Goal: Task Accomplishment & Management: Manage account settings

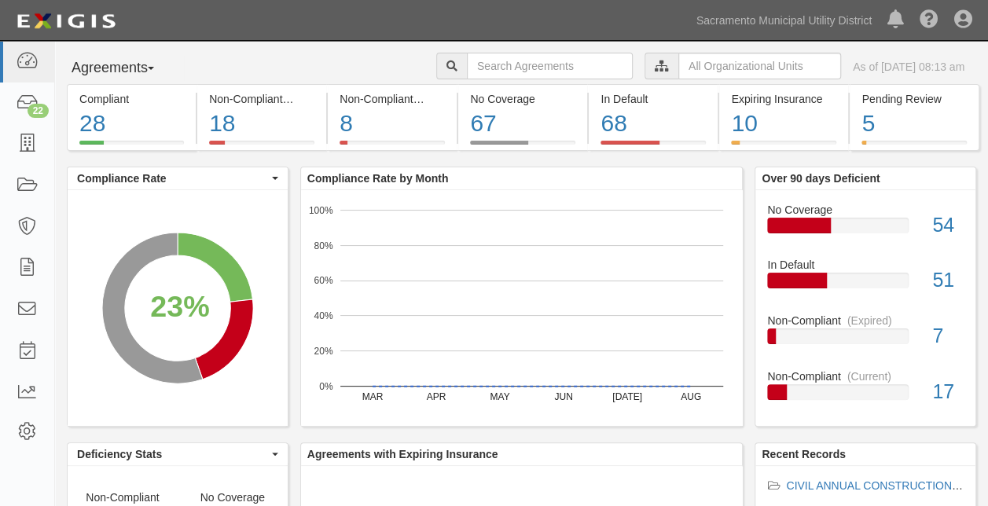
click at [644, 75] on div at bounding box center [661, 66] width 34 height 27
click at [678, 71] on input "text" at bounding box center [759, 66] width 163 height 27
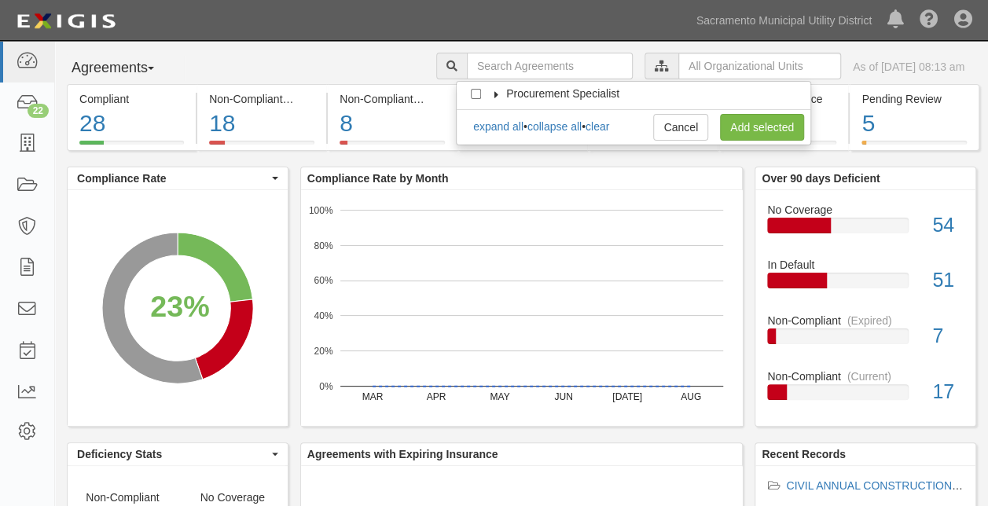
click at [500, 94] on icon at bounding box center [496, 94] width 11 height 7
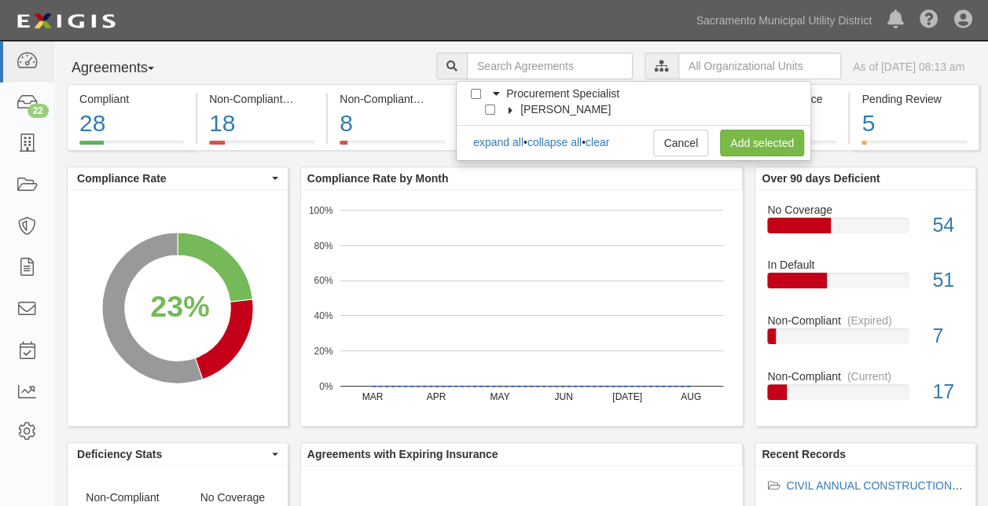
click at [512, 107] on icon at bounding box center [510, 110] width 11 height 7
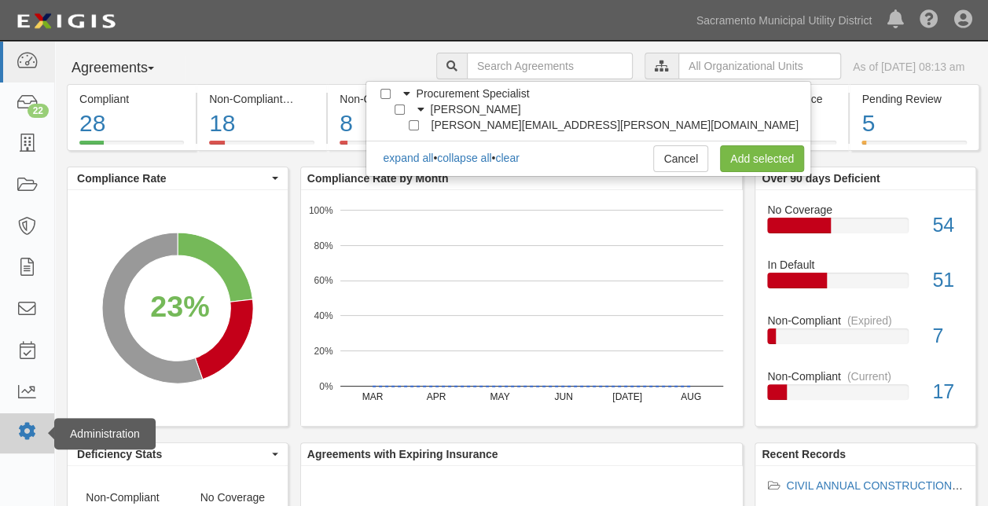
click at [24, 442] on link at bounding box center [27, 433] width 54 height 40
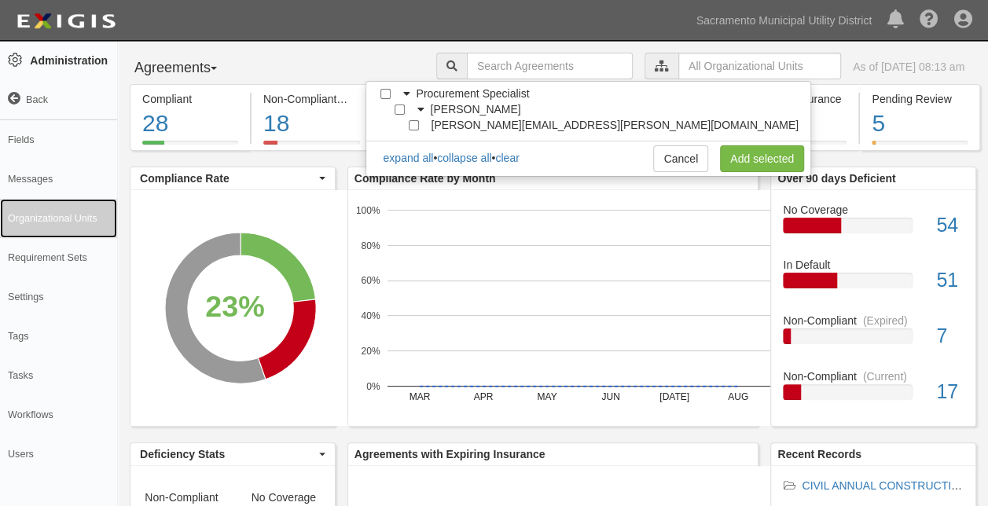
click at [24, 218] on link "Organizational Units" at bounding box center [58, 218] width 117 height 39
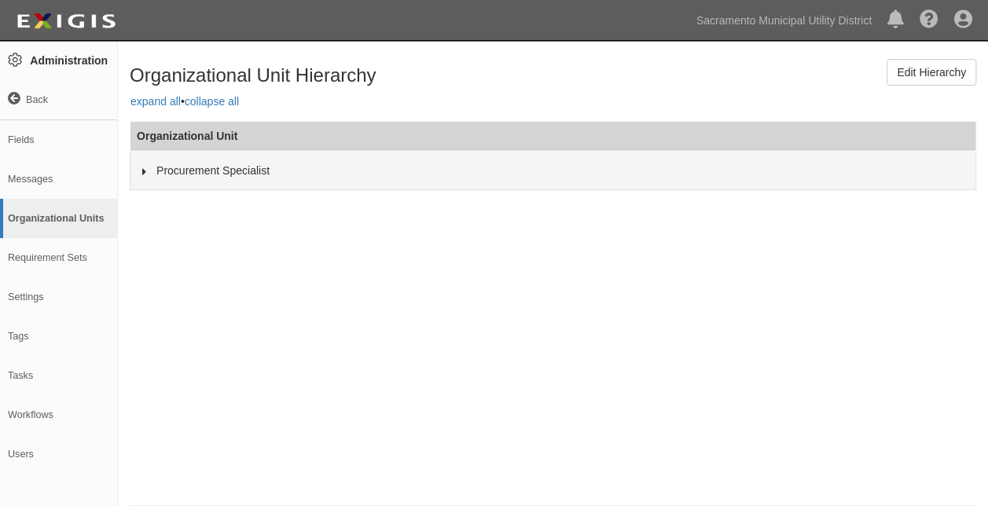
click at [140, 170] on icon at bounding box center [144, 171] width 11 height 7
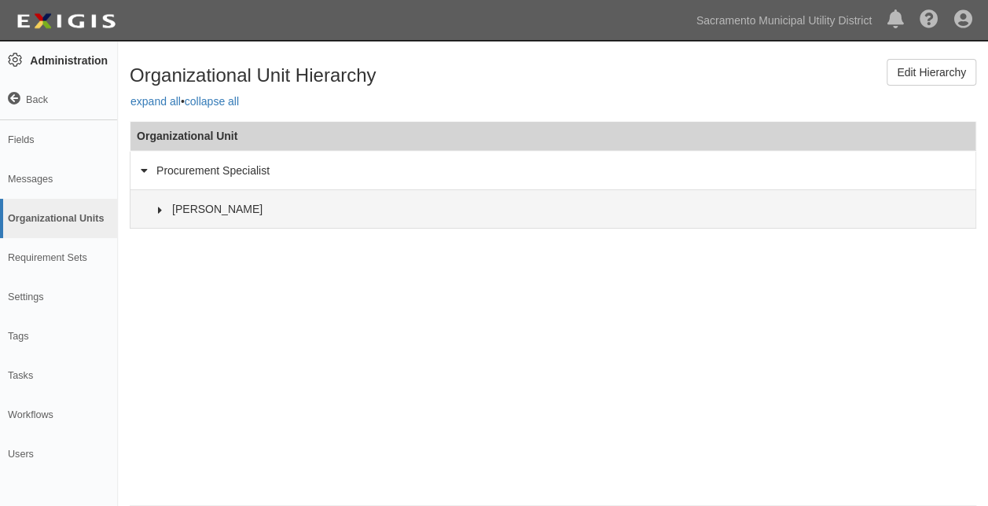
click at [160, 211] on icon at bounding box center [160, 210] width 11 height 7
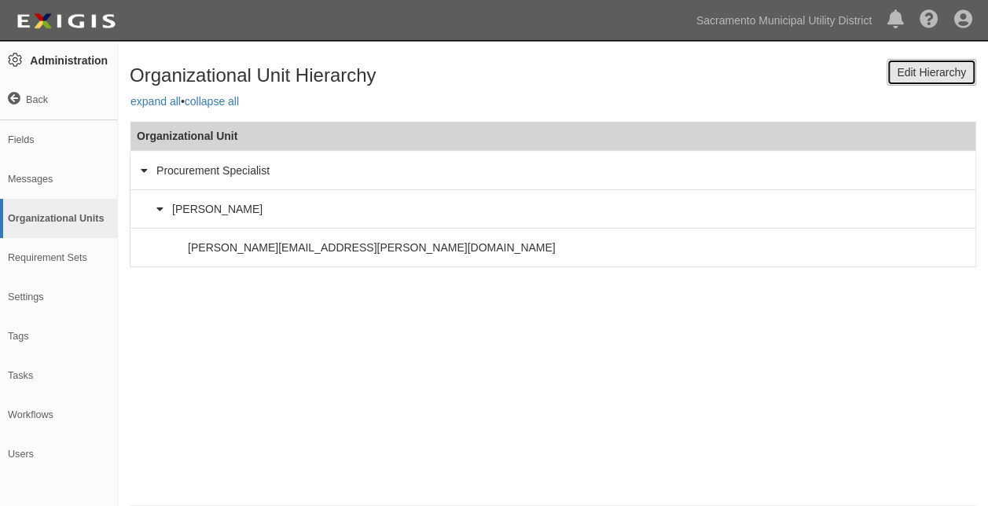
click at [931, 74] on link "Edit Hierarchy" at bounding box center [932, 72] width 90 height 27
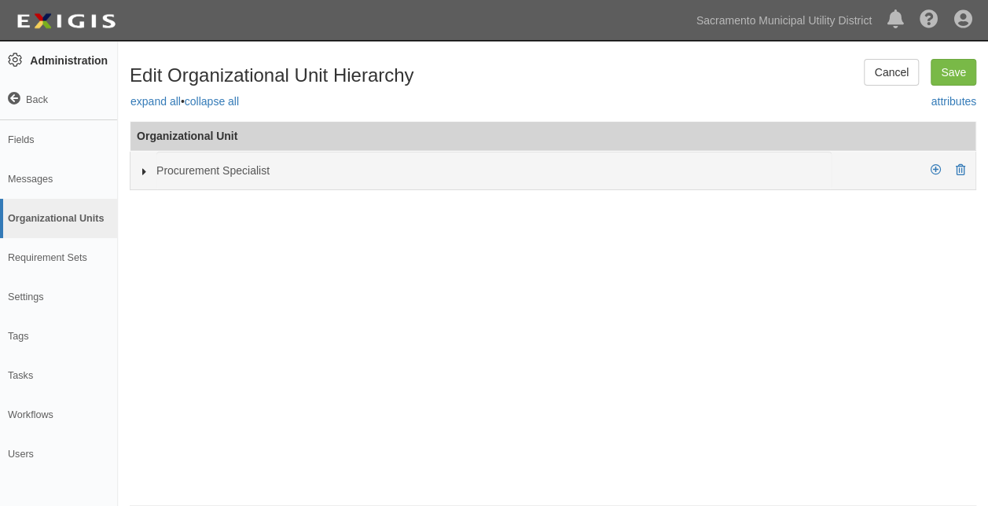
click at [139, 171] on icon at bounding box center [144, 171] width 11 height 7
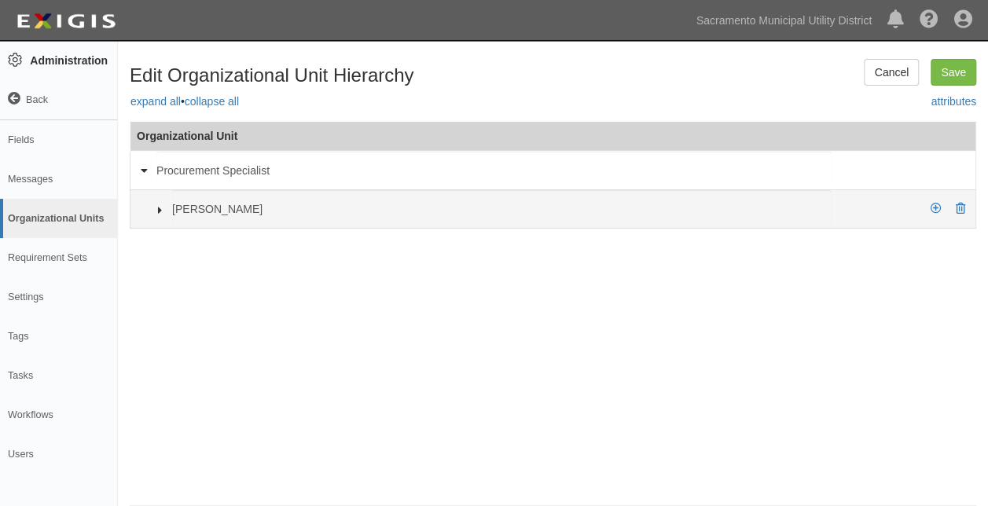
click at [159, 208] on icon at bounding box center [160, 210] width 11 height 7
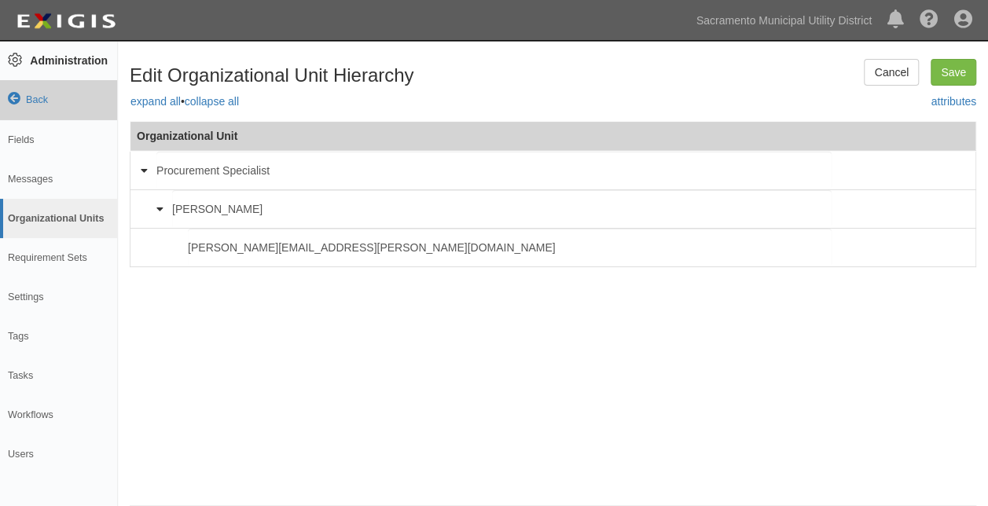
click at [16, 97] on icon at bounding box center [14, 99] width 13 height 13
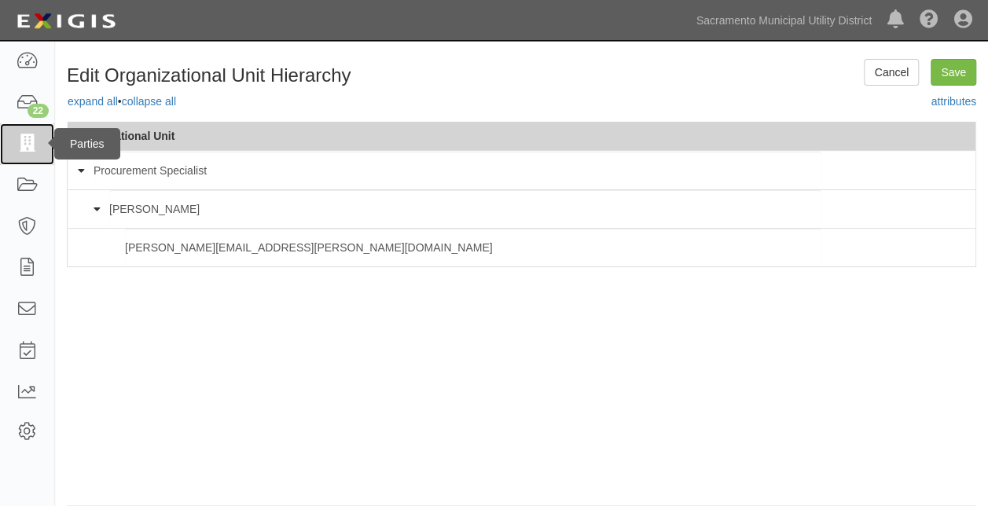
click at [36, 152] on icon at bounding box center [27, 144] width 22 height 18
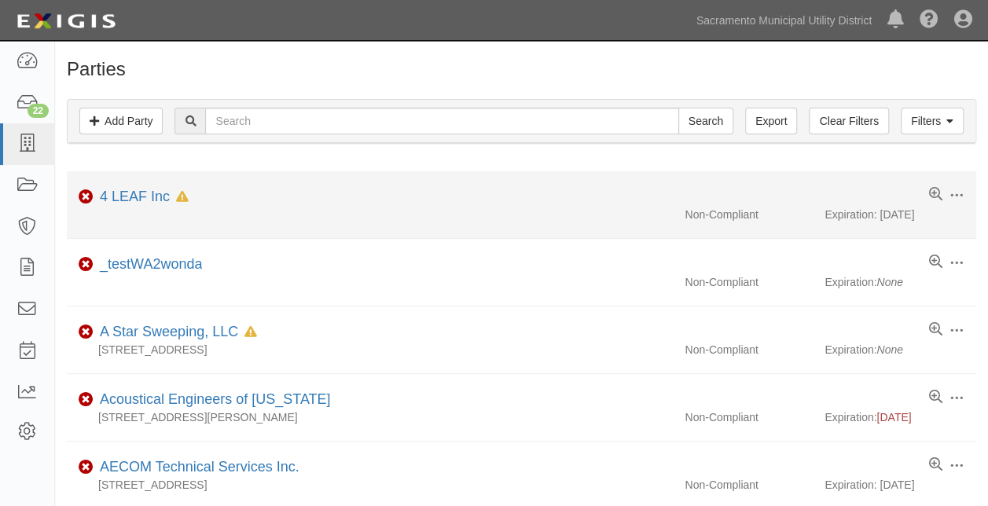
scroll to position [56, 0]
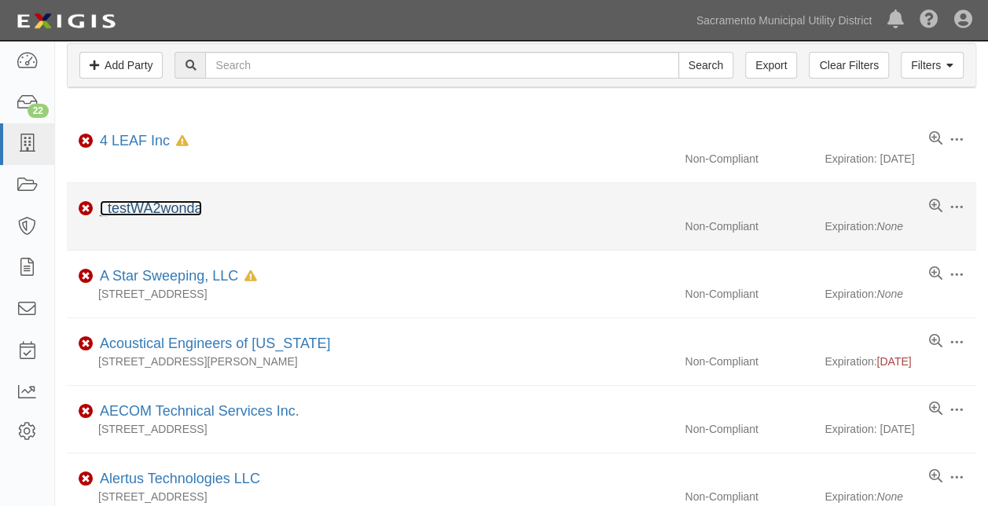
click at [166, 209] on link "_testWA2wonda" at bounding box center [151, 208] width 102 height 16
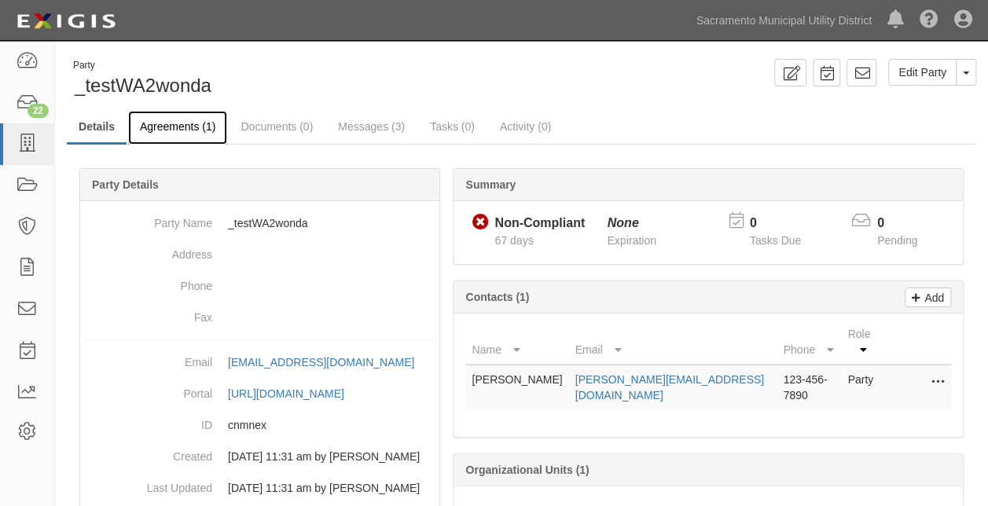
click at [184, 121] on link "Agreements (1)" at bounding box center [177, 128] width 99 height 34
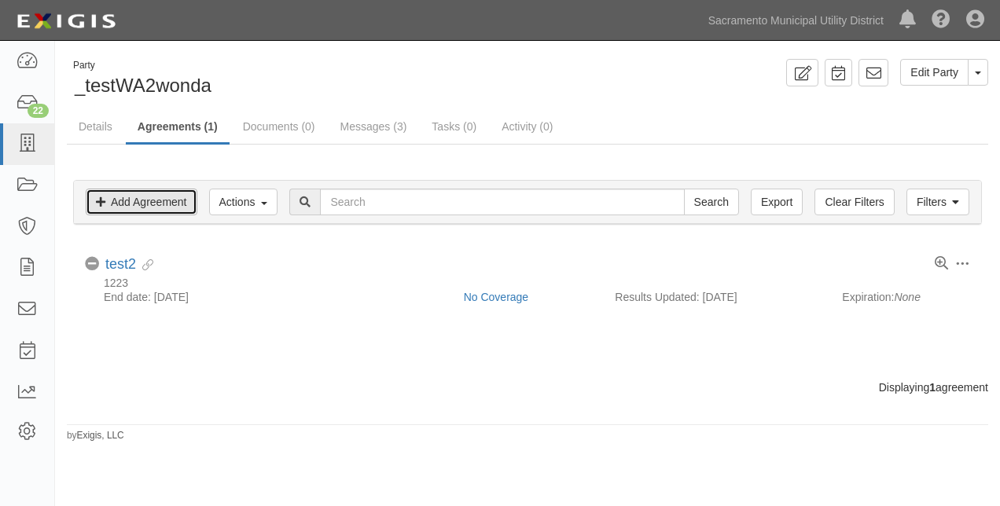
click at [152, 200] on link "Add Agreement" at bounding box center [142, 202] width 112 height 27
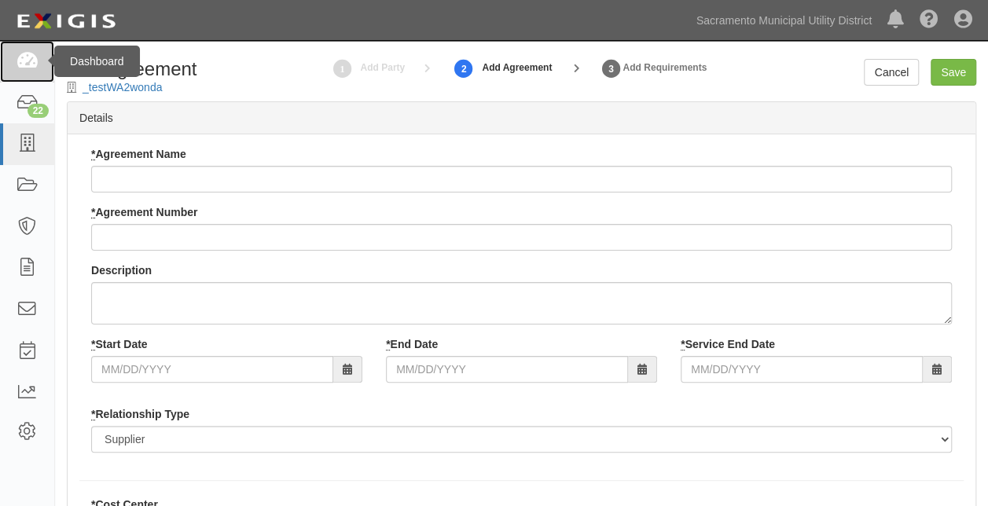
click at [31, 73] on link at bounding box center [27, 62] width 54 height 42
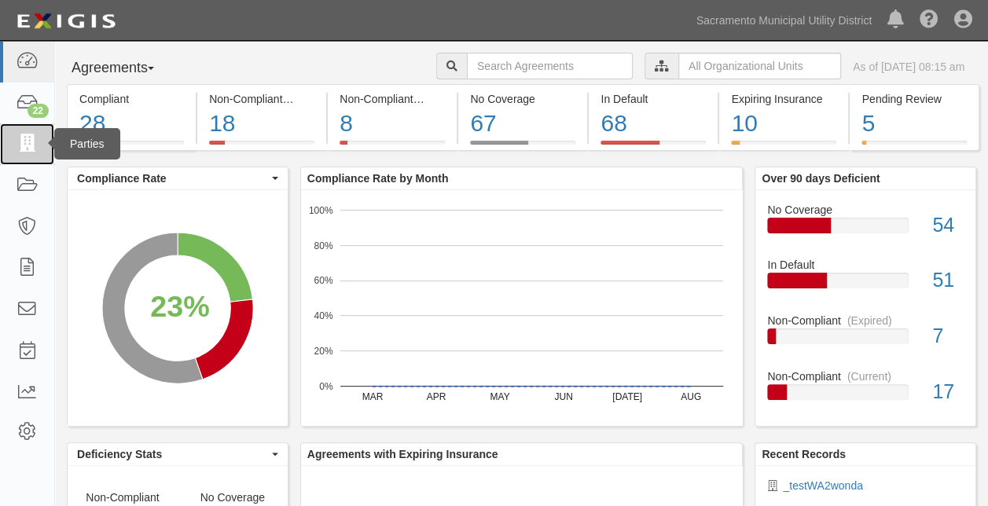
click at [30, 140] on icon at bounding box center [27, 144] width 22 height 18
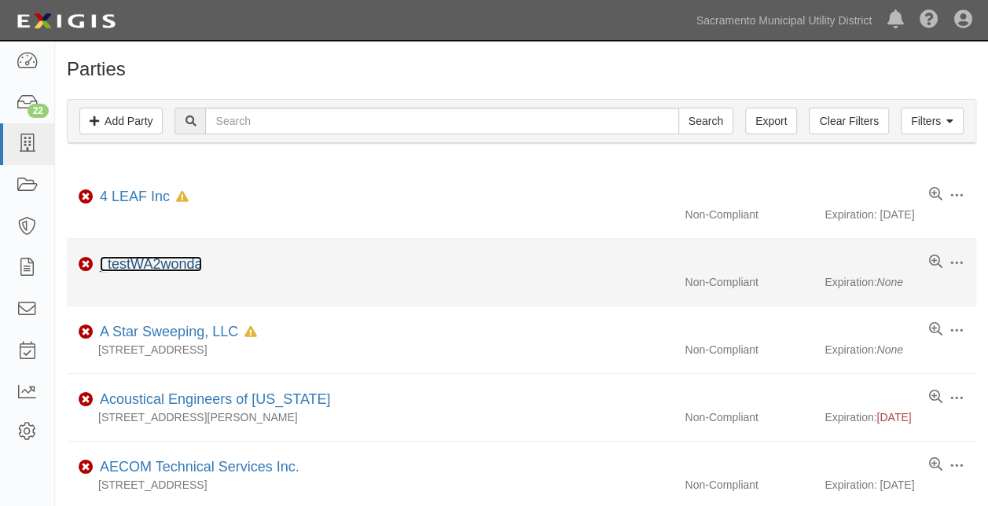
click at [181, 268] on link "_testWA2wonda" at bounding box center [151, 264] width 102 height 16
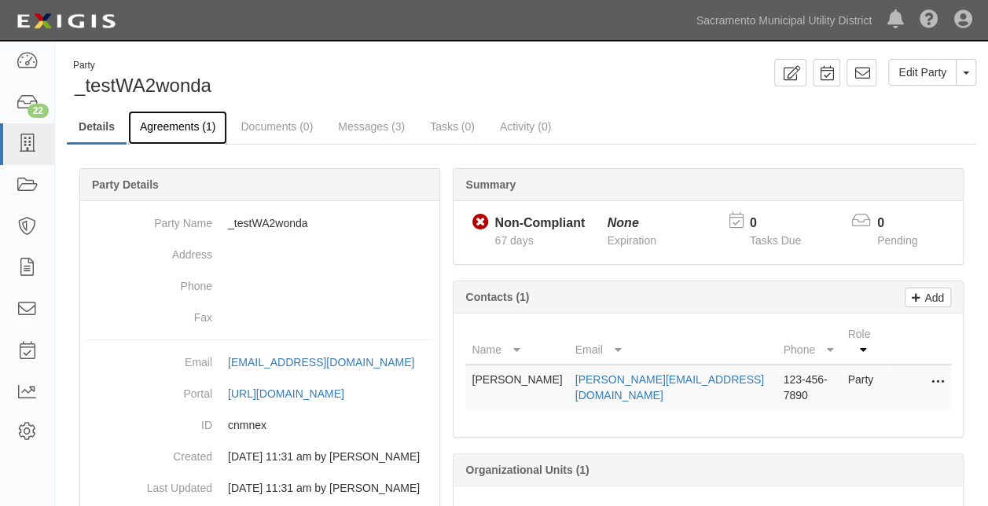
click at [176, 129] on link "Agreements (1)" at bounding box center [177, 128] width 99 height 34
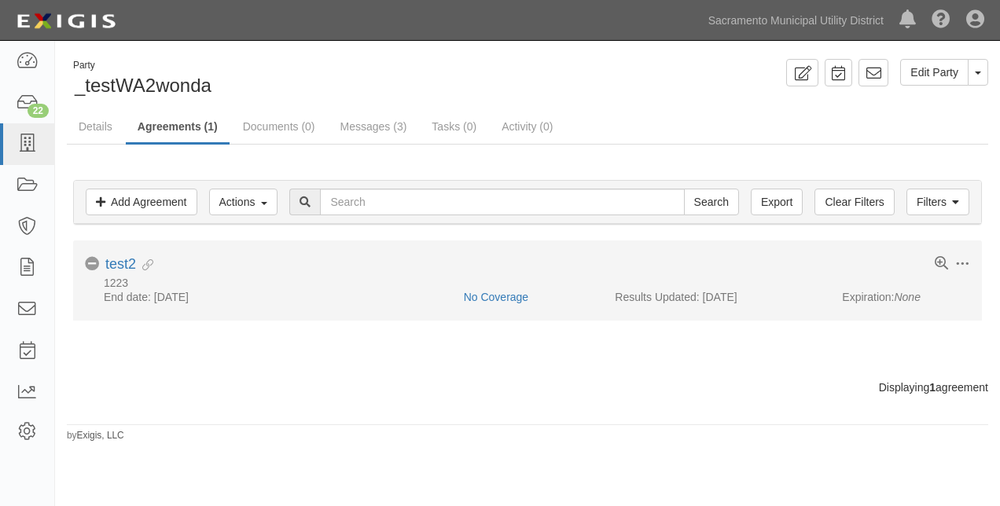
click at [142, 267] on icon at bounding box center [144, 265] width 17 height 11
click at [123, 266] on link "test2" at bounding box center [120, 264] width 31 height 16
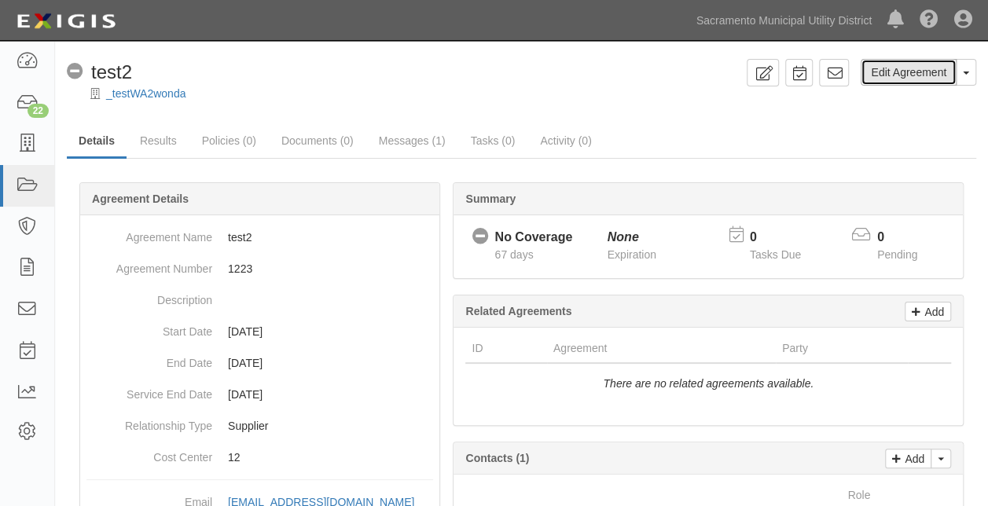
click at [897, 60] on link "Edit Agreement" at bounding box center [909, 72] width 96 height 27
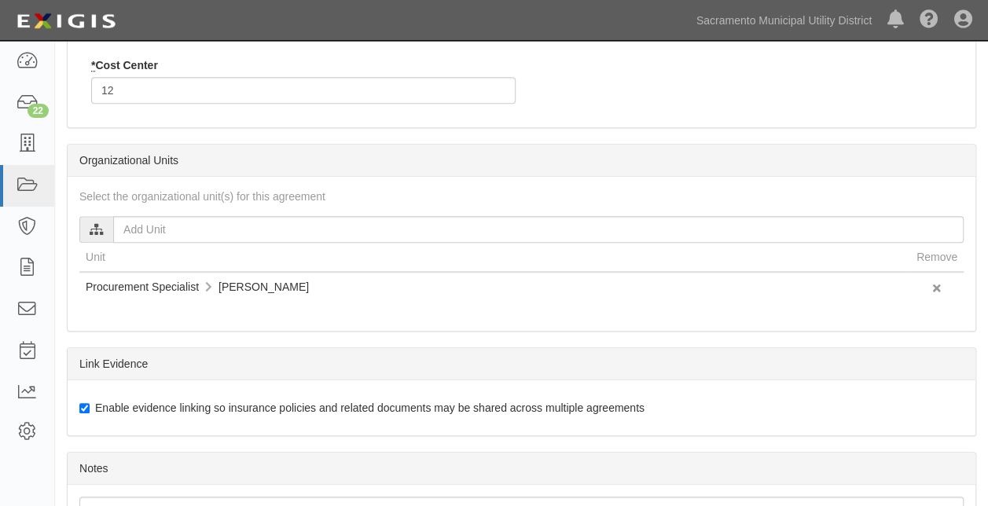
scroll to position [441, 0]
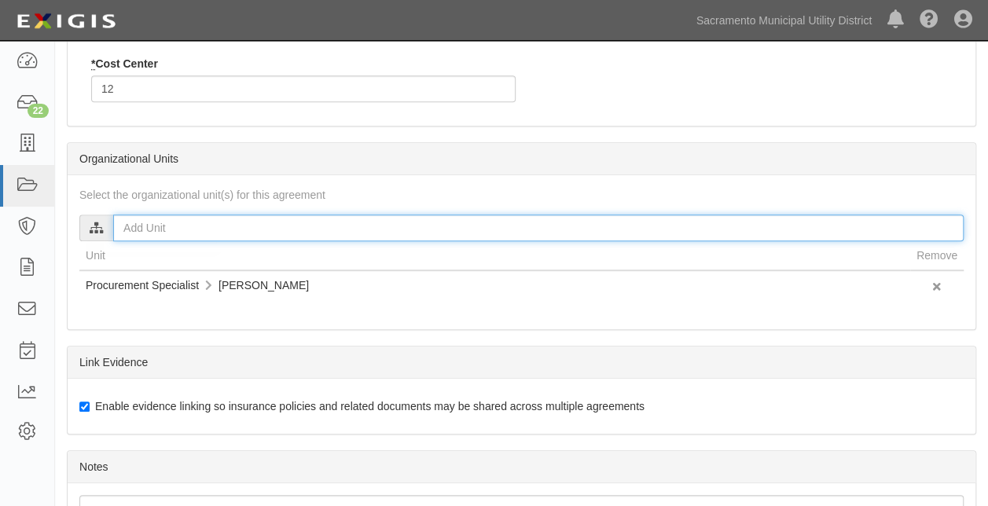
click at [387, 225] on input "text" at bounding box center [538, 228] width 850 height 27
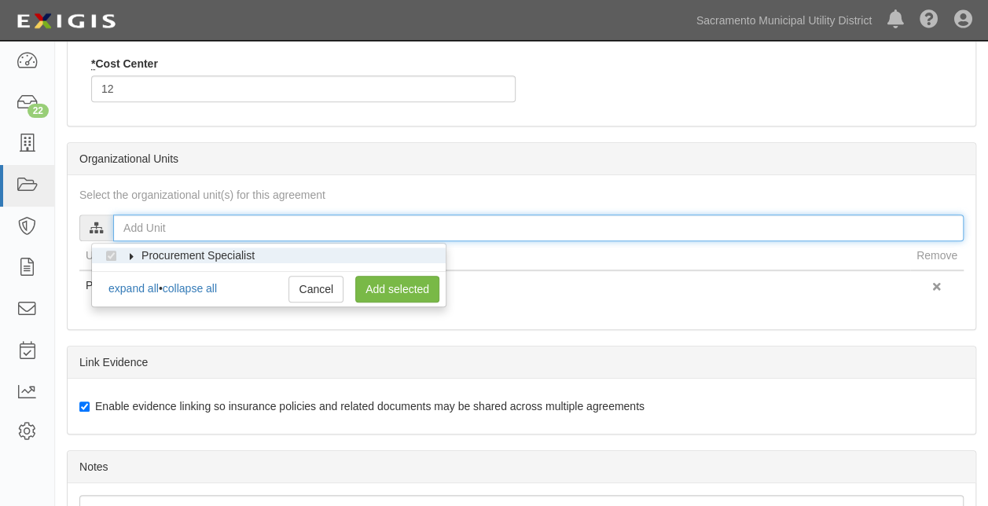
click at [552, 220] on input "text" at bounding box center [538, 228] width 850 height 27
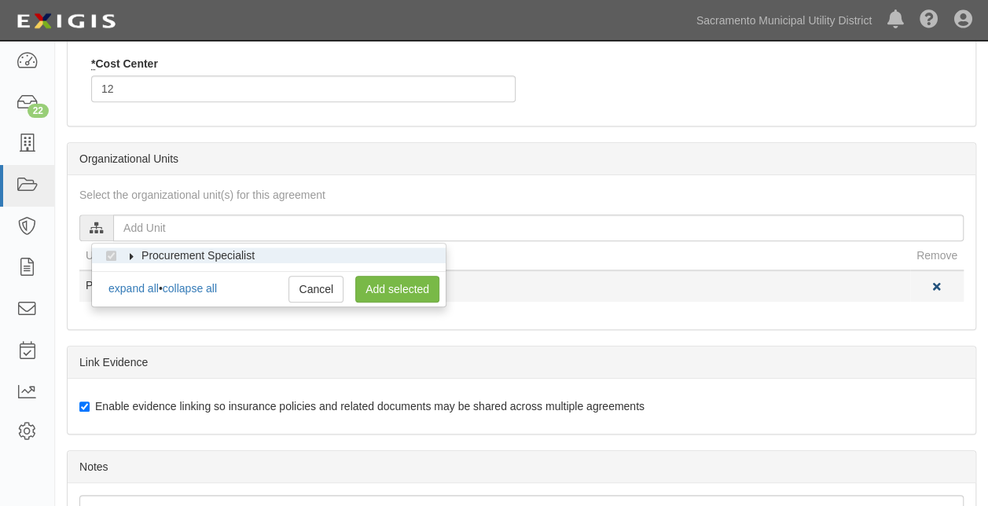
click at [936, 285] on icon at bounding box center [937, 287] width 8 height 11
checkbox input "false"
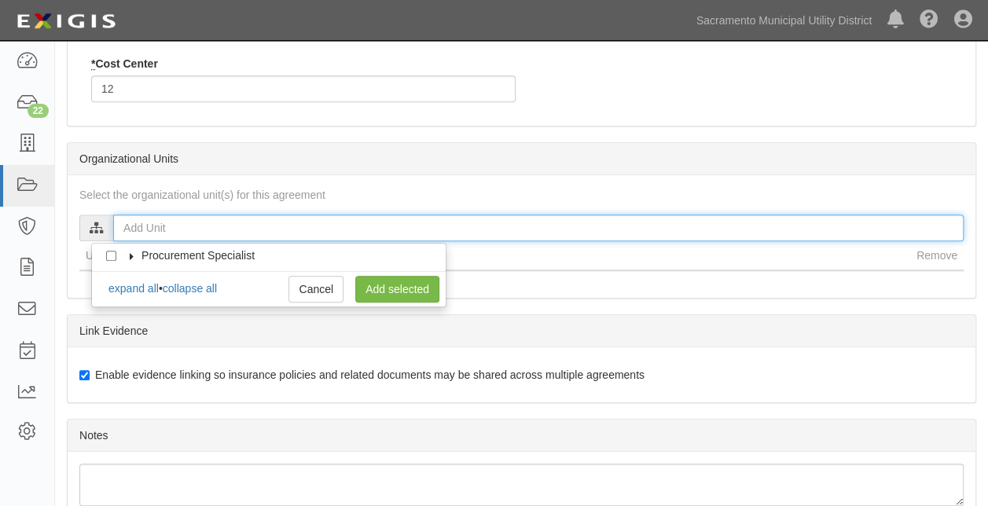
click at [507, 228] on input "text" at bounding box center [538, 228] width 850 height 27
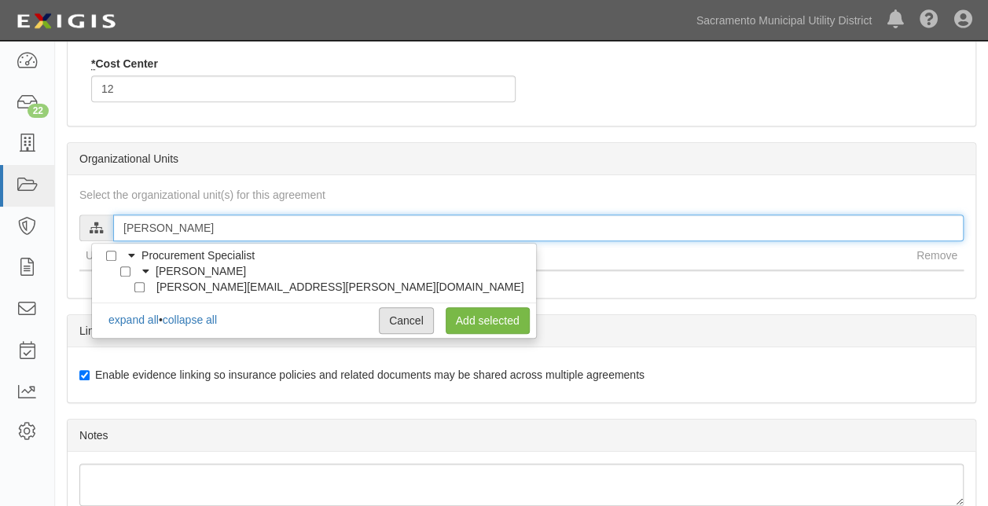
type input "robert"
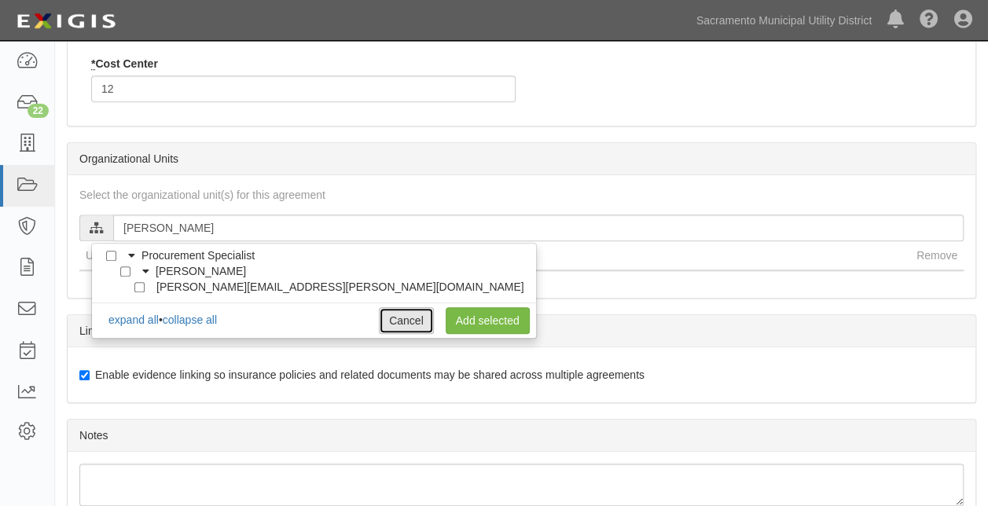
click at [379, 316] on link "Cancel" at bounding box center [406, 320] width 55 height 27
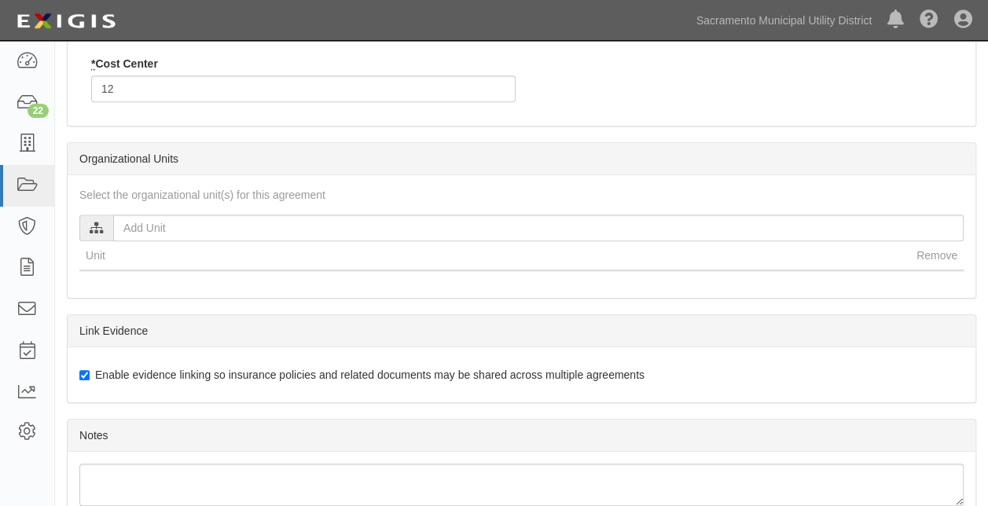
scroll to position [0, 0]
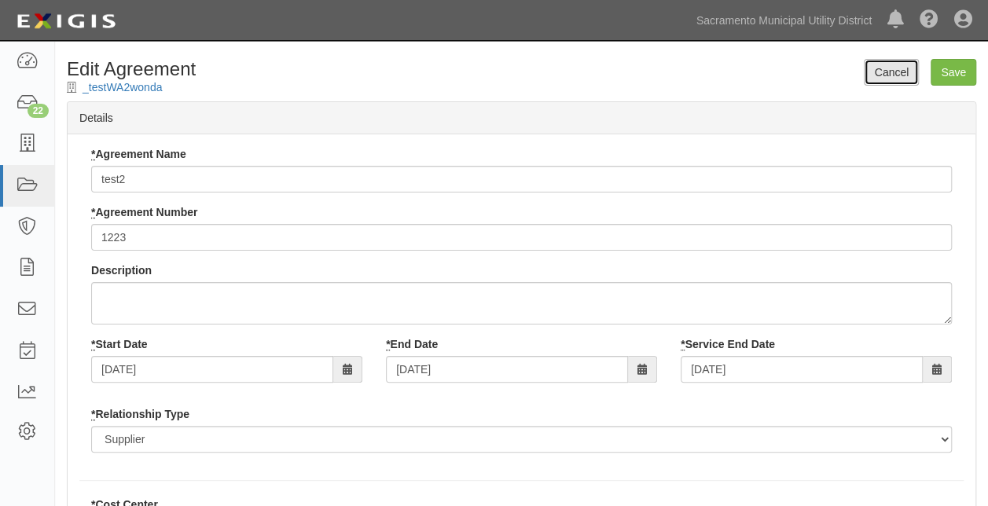
click at [875, 71] on link "Cancel" at bounding box center [891, 72] width 55 height 27
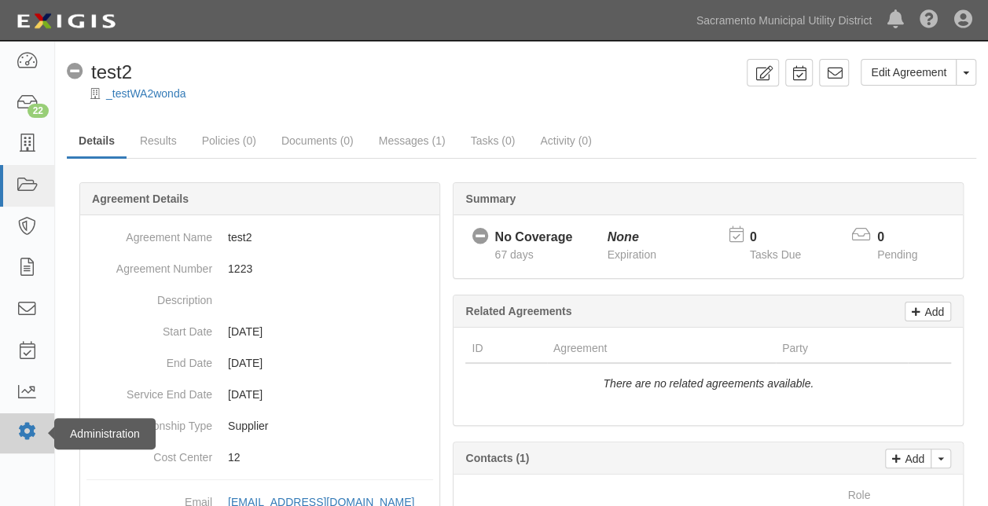
click at [21, 435] on icon at bounding box center [27, 431] width 22 height 13
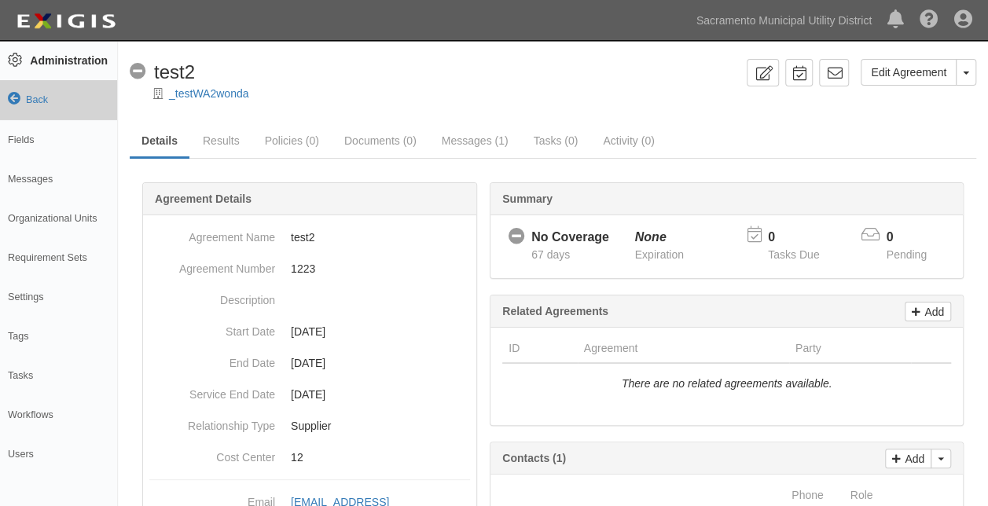
click at [21, 105] on link "Back" at bounding box center [58, 99] width 117 height 39
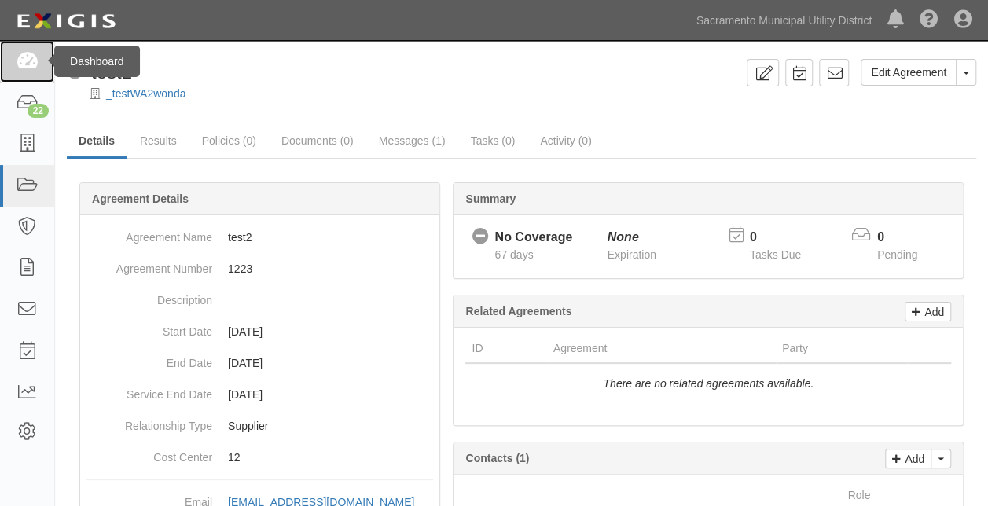
click at [24, 60] on icon at bounding box center [27, 62] width 22 height 18
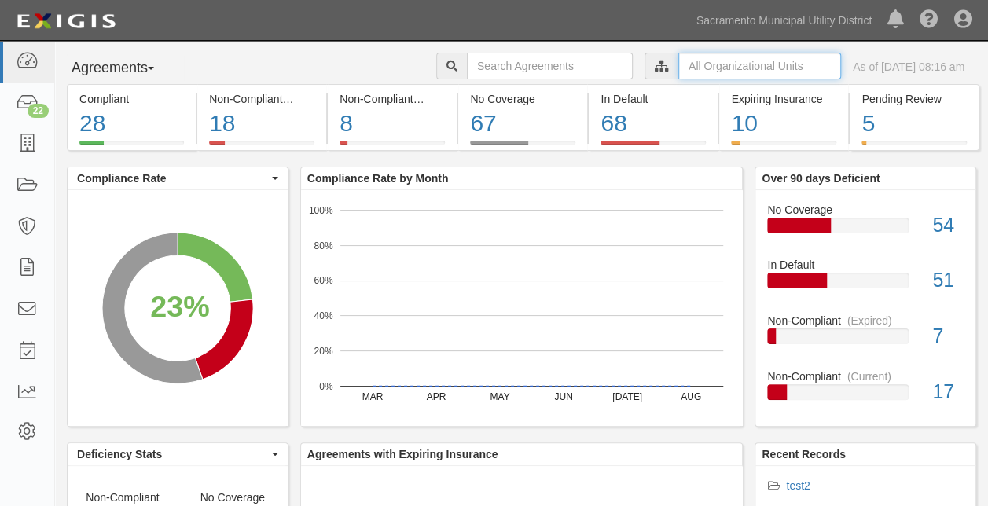
click at [693, 64] on input "text" at bounding box center [759, 66] width 163 height 27
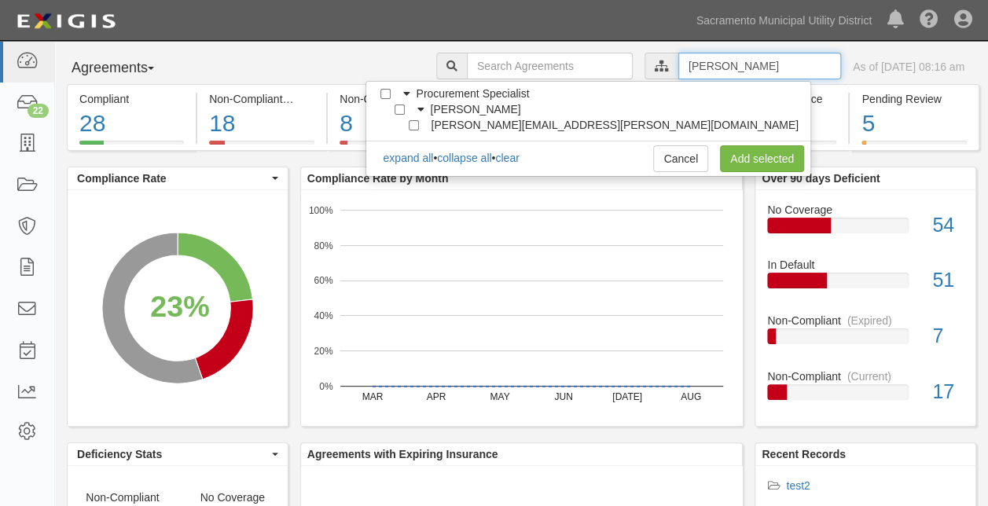
type input "[PERSON_NAME]"
click at [419, 123] on input "[PERSON_NAME][EMAIL_ADDRESS][PERSON_NAME][DOMAIN_NAME]" at bounding box center [414, 125] width 10 height 10
checkbox input "true"
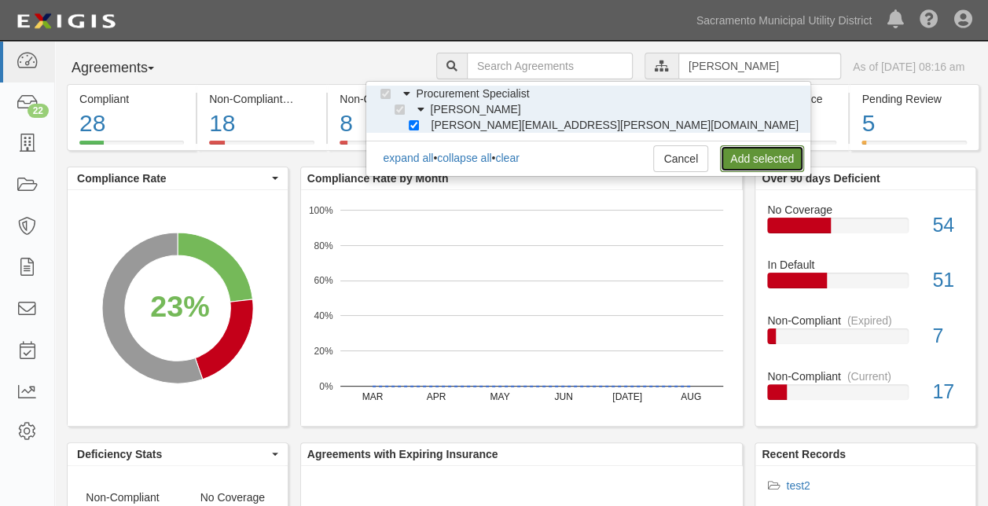
click at [737, 156] on link "Add selected" at bounding box center [762, 158] width 84 height 27
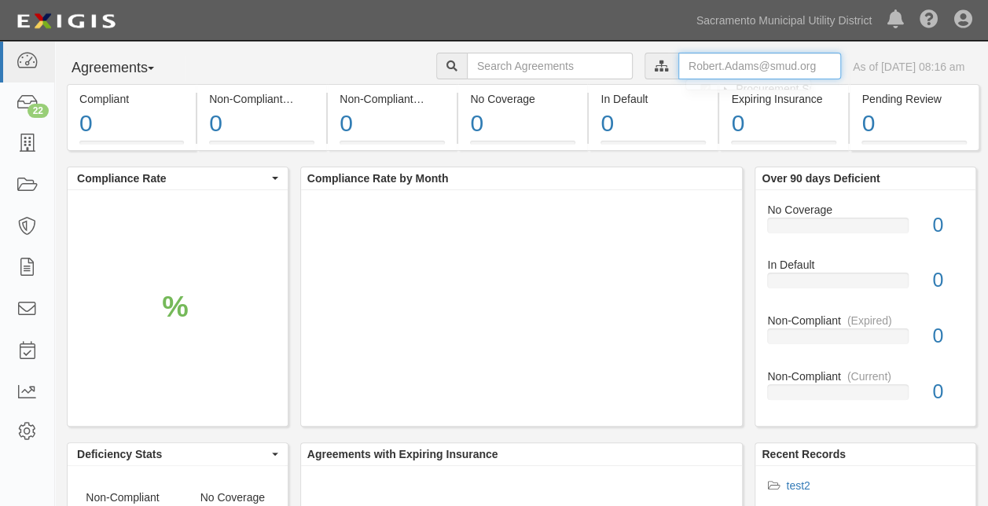
click at [707, 60] on input "text" at bounding box center [759, 66] width 163 height 27
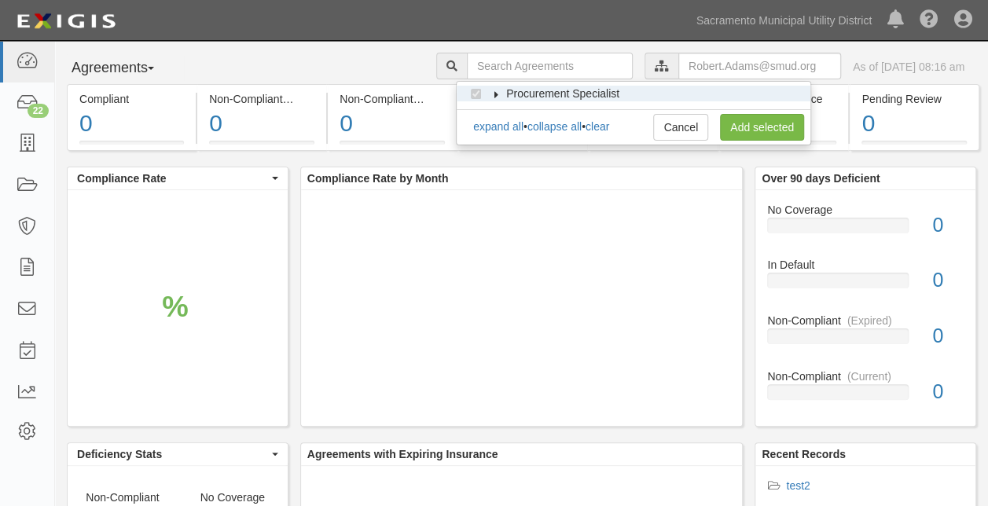
click at [492, 93] on icon at bounding box center [496, 94] width 11 height 7
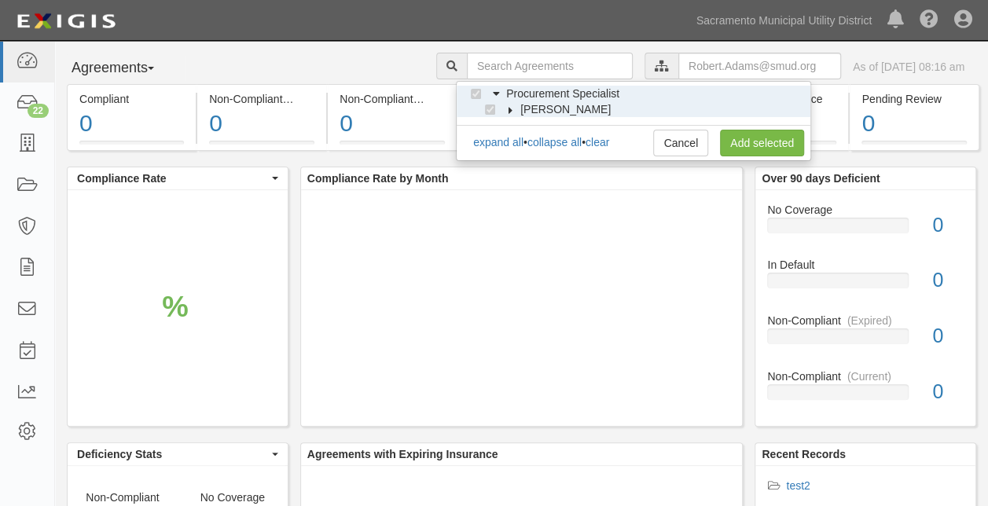
click at [509, 110] on icon at bounding box center [510, 110] width 11 height 7
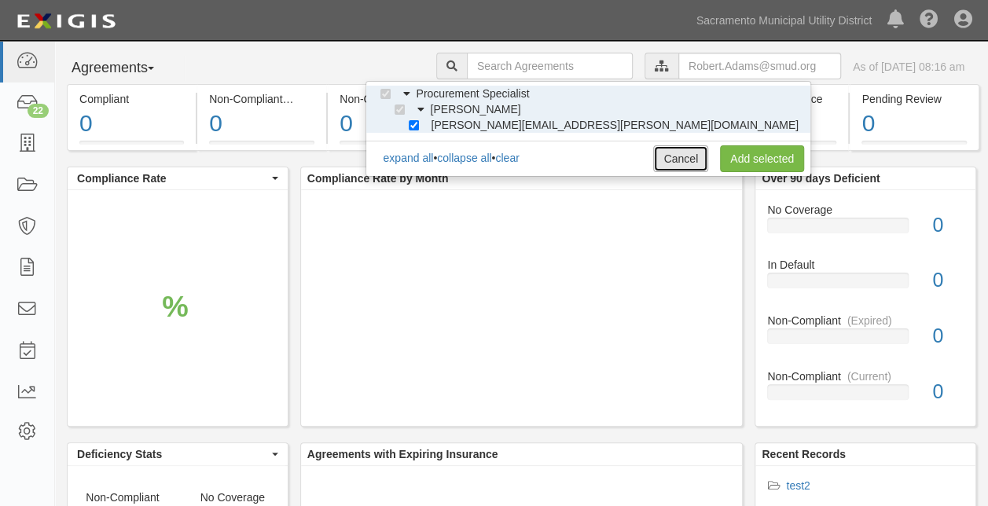
click at [682, 156] on link "Cancel" at bounding box center [680, 158] width 55 height 27
checkbox input "true"
click at [791, 69] on input "text" at bounding box center [759, 66] width 163 height 27
click at [672, 156] on link "Cancel" at bounding box center [680, 158] width 55 height 27
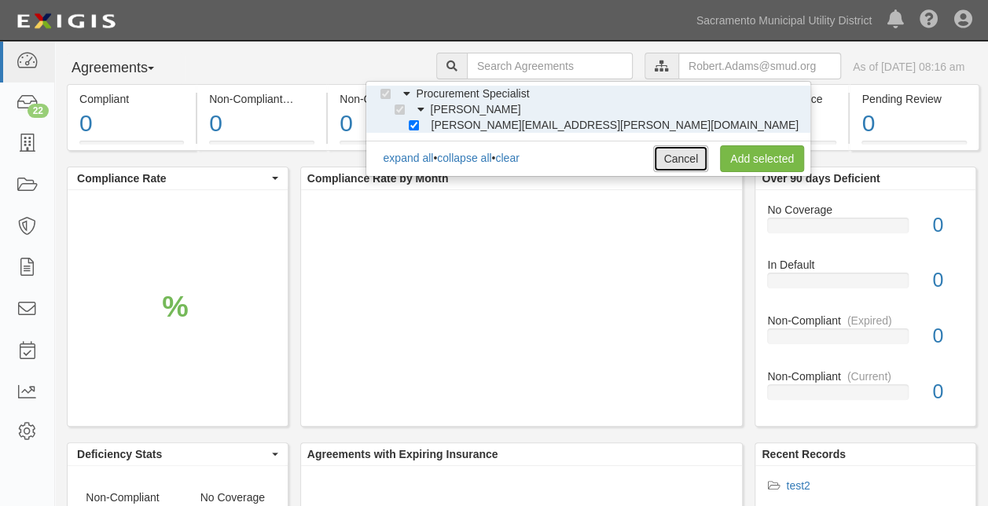
checkbox input "true"
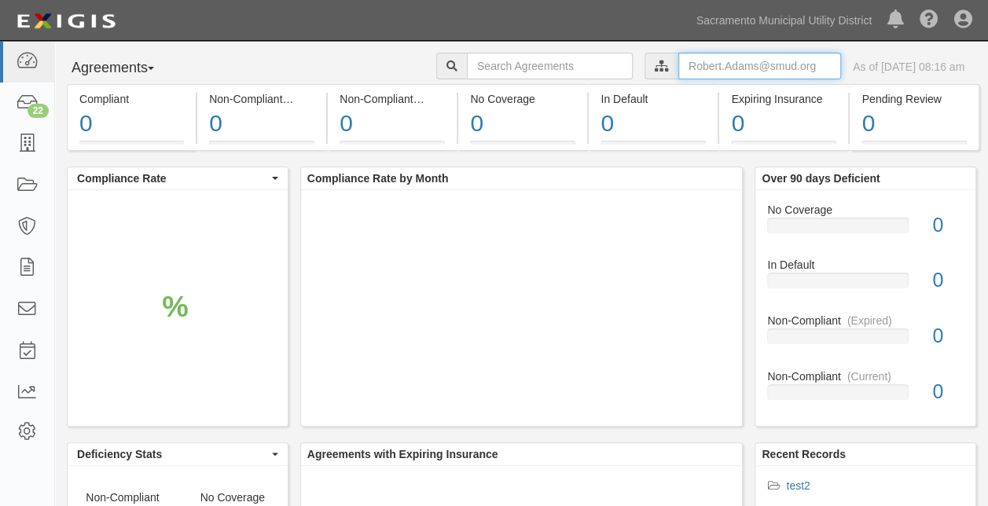
click at [678, 66] on input "text" at bounding box center [759, 66] width 163 height 27
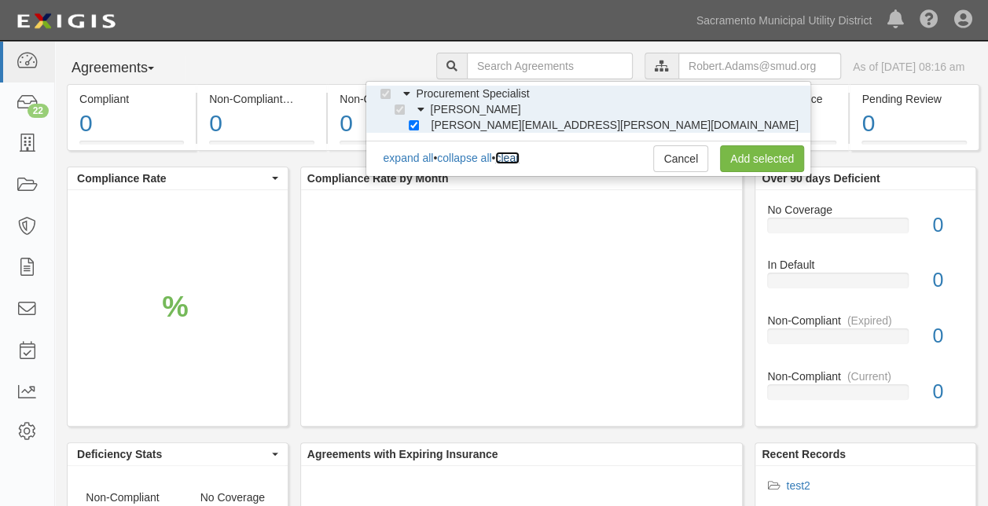
click at [519, 154] on link "clear" at bounding box center [507, 158] width 24 height 13
checkbox input "false"
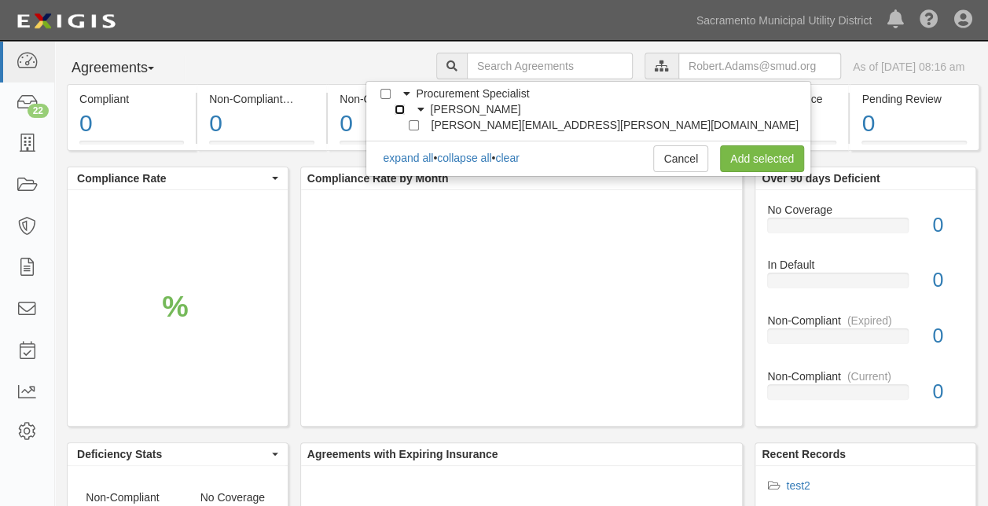
click at [405, 105] on input "[PERSON_NAME]" at bounding box center [400, 110] width 10 height 10
checkbox input "true"
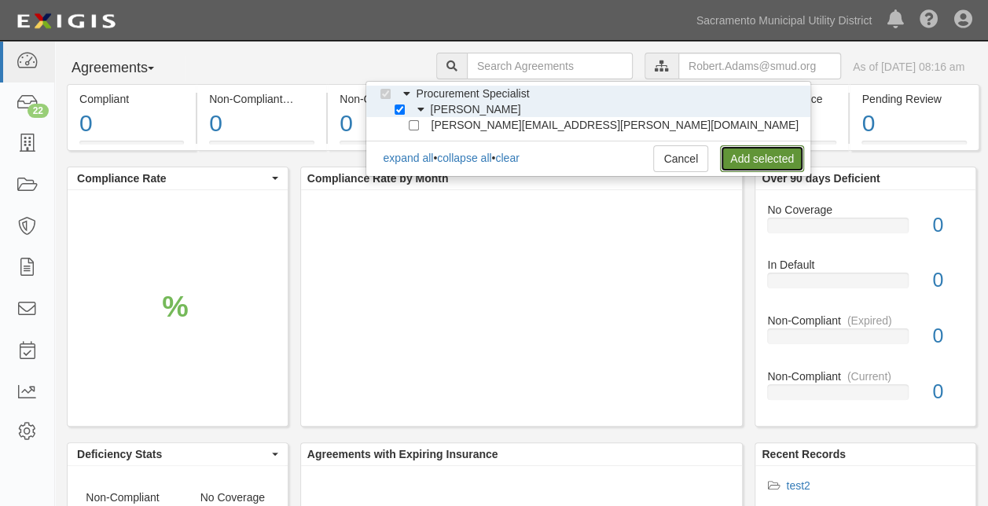
click at [762, 158] on link "Add selected" at bounding box center [762, 158] width 84 height 27
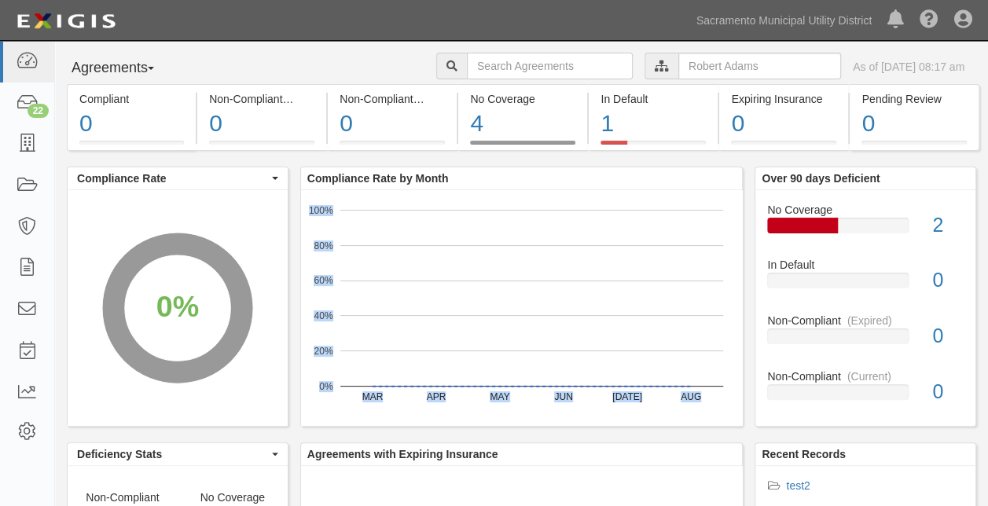
click at [564, 218] on div "Compliant 0 < 1% (0 out of 4 agreements) Non-Compliant (Current) 0 < 1% (0 out …" at bounding box center [521, 401] width 933 height 634
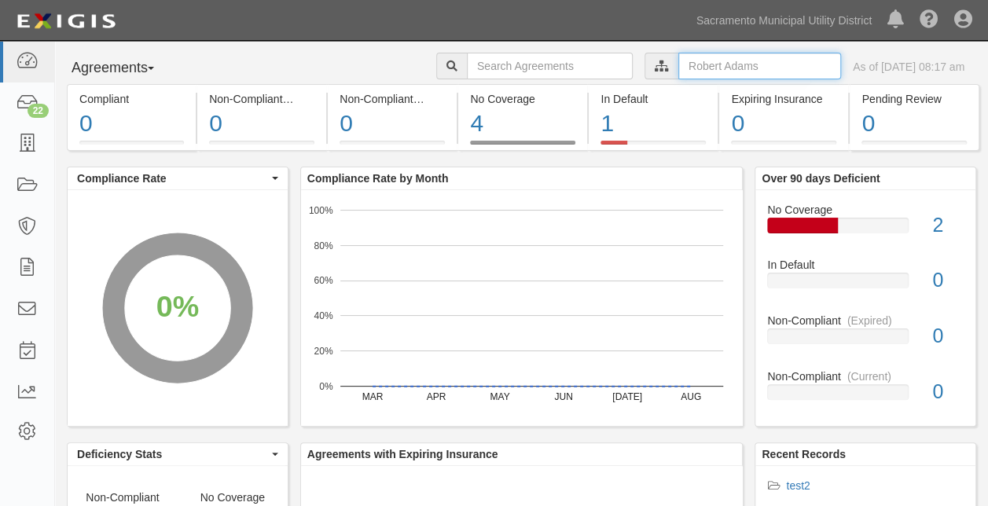
drag, startPoint x: 564, startPoint y: 218, endPoint x: 753, endPoint y: 76, distance: 236.9
click at [753, 76] on input "text" at bounding box center [759, 66] width 163 height 27
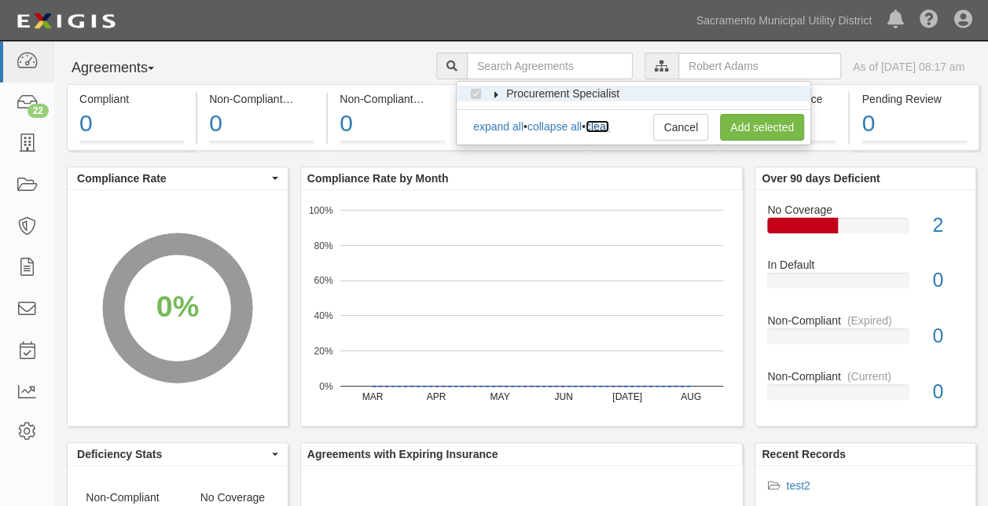
click at [604, 129] on link "clear" at bounding box center [598, 126] width 24 height 13
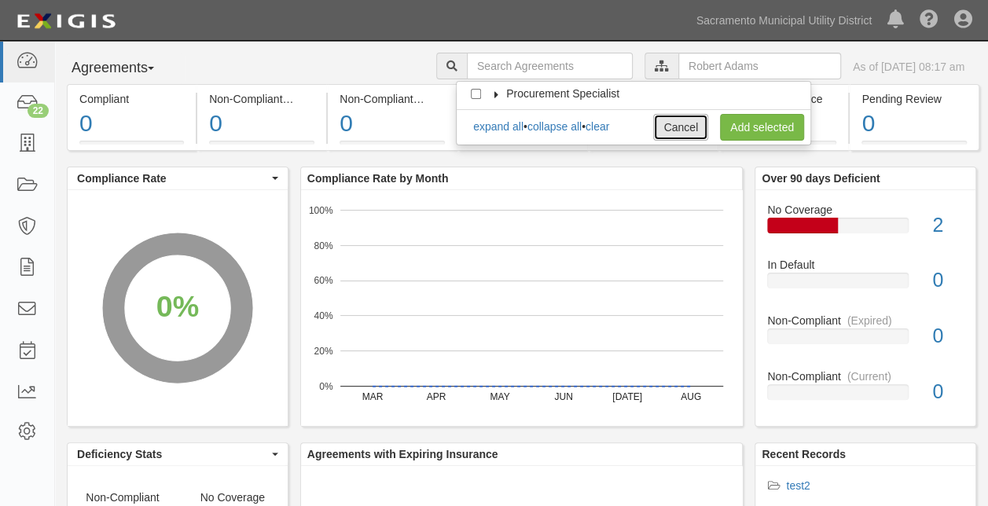
click at [688, 129] on link "Cancel" at bounding box center [680, 127] width 55 height 27
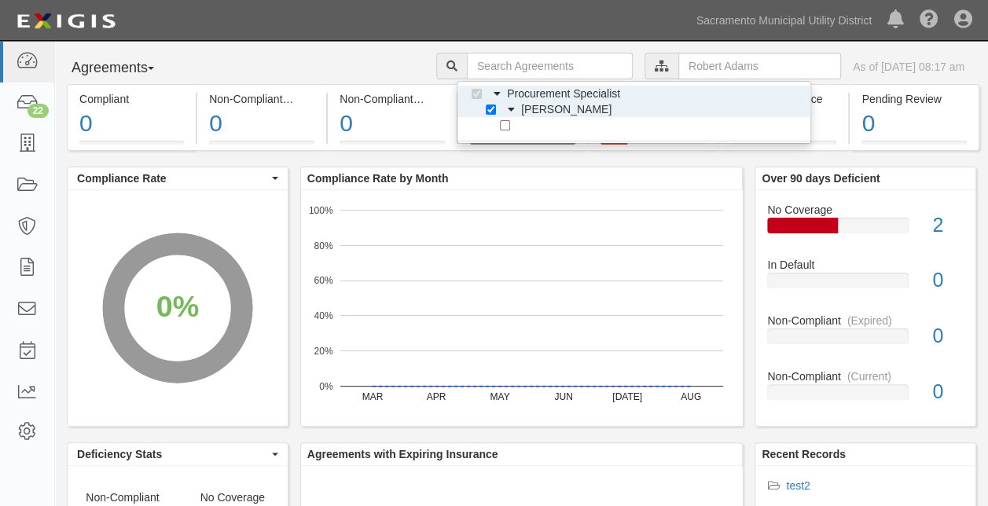
checkbox input "true"
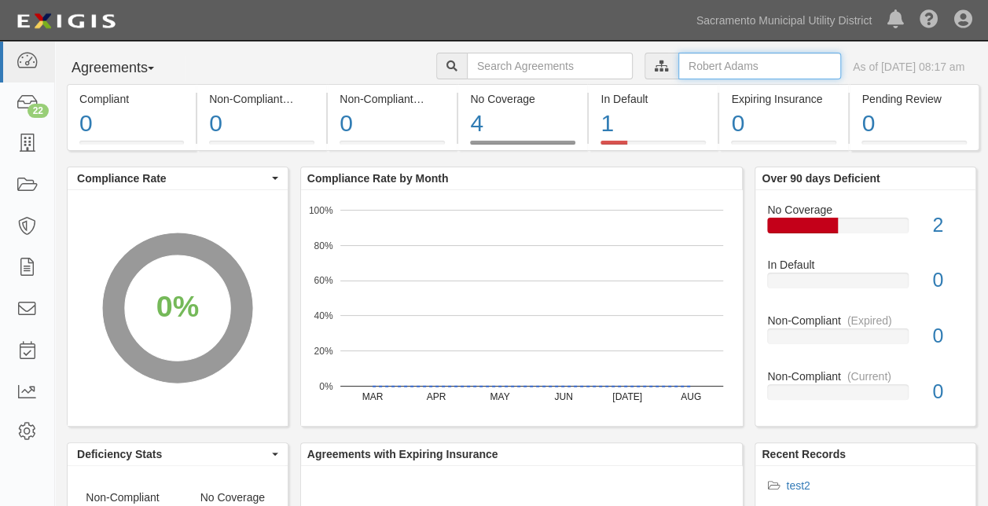
click at [708, 71] on input "text" at bounding box center [759, 66] width 163 height 27
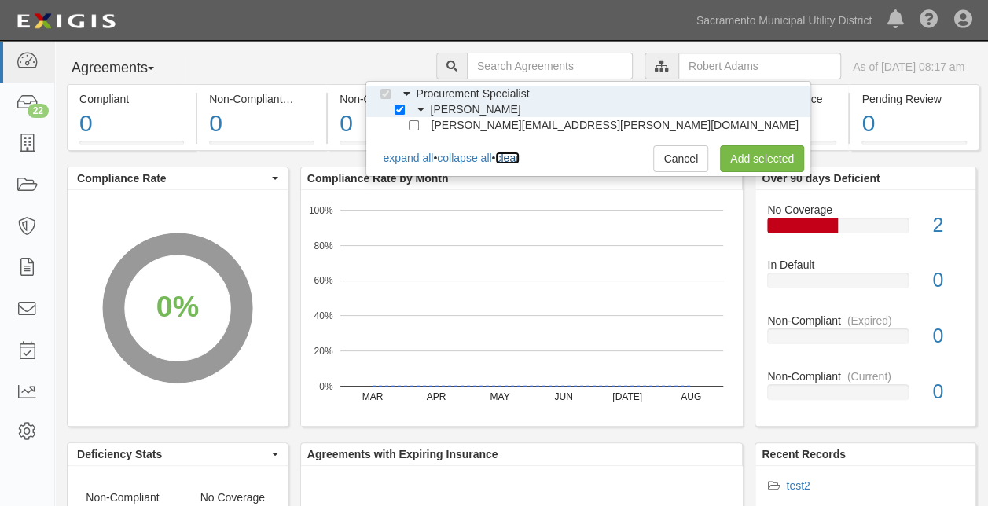
click at [519, 157] on link "clear" at bounding box center [507, 158] width 24 height 13
checkbox input "false"
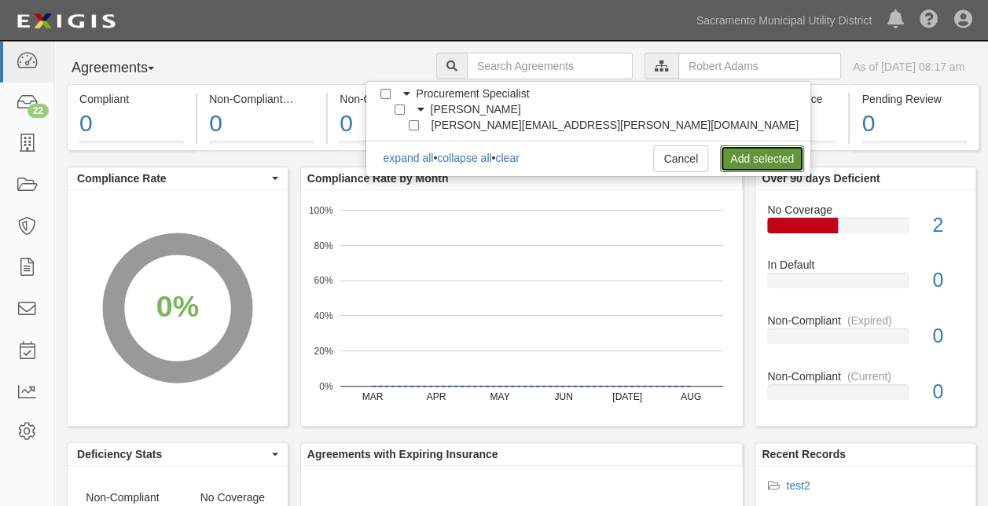
click at [740, 151] on link "Add selected" at bounding box center [762, 158] width 84 height 27
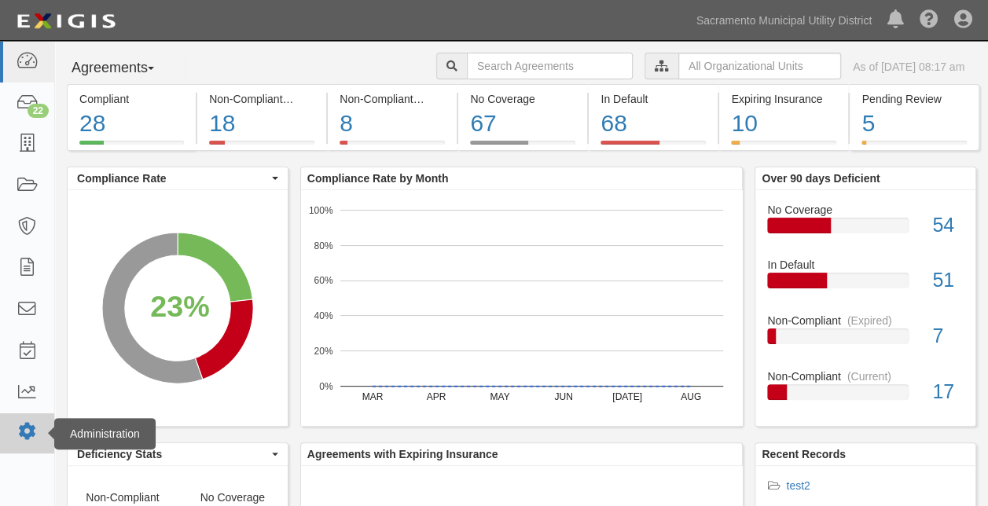
click at [27, 429] on icon at bounding box center [27, 431] width 22 height 13
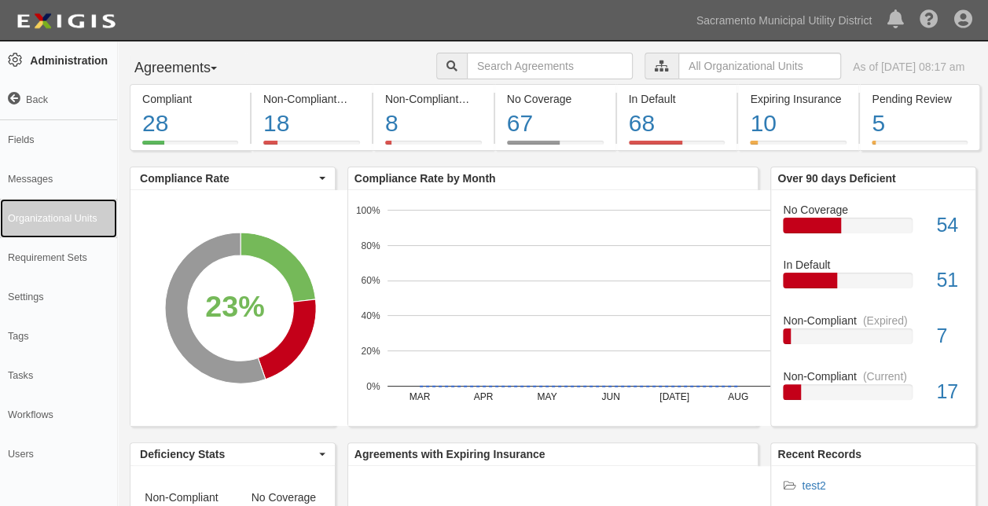
click at [57, 228] on link "Organizational Units" at bounding box center [58, 218] width 117 height 39
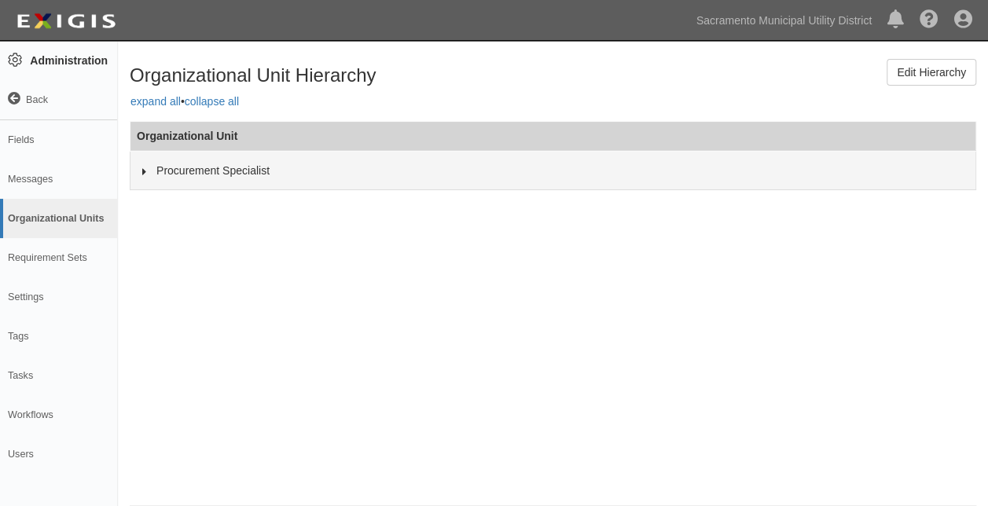
click at [143, 170] on icon at bounding box center [144, 171] width 11 height 7
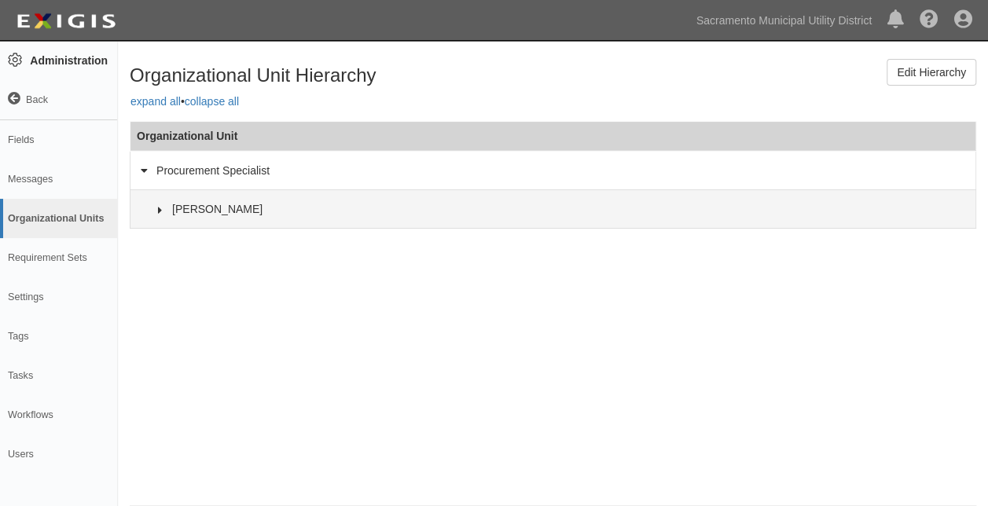
click at [159, 210] on icon at bounding box center [160, 210] width 11 height 7
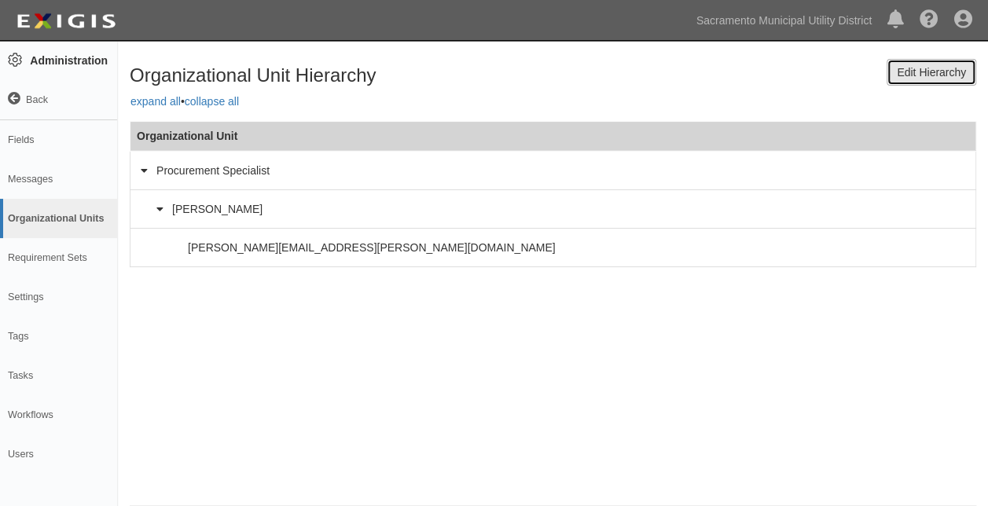
click at [905, 83] on link "Edit Hierarchy" at bounding box center [932, 72] width 90 height 27
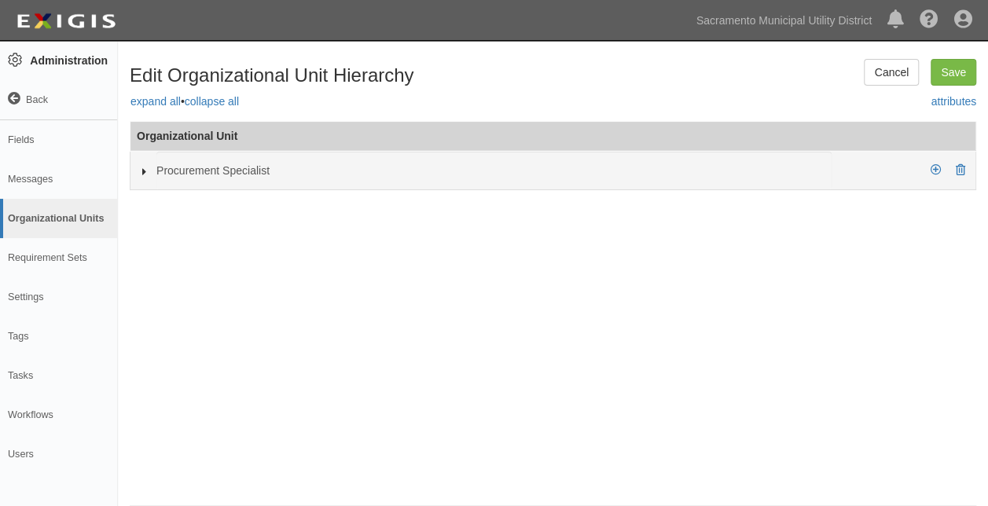
click at [143, 171] on icon at bounding box center [144, 171] width 11 height 7
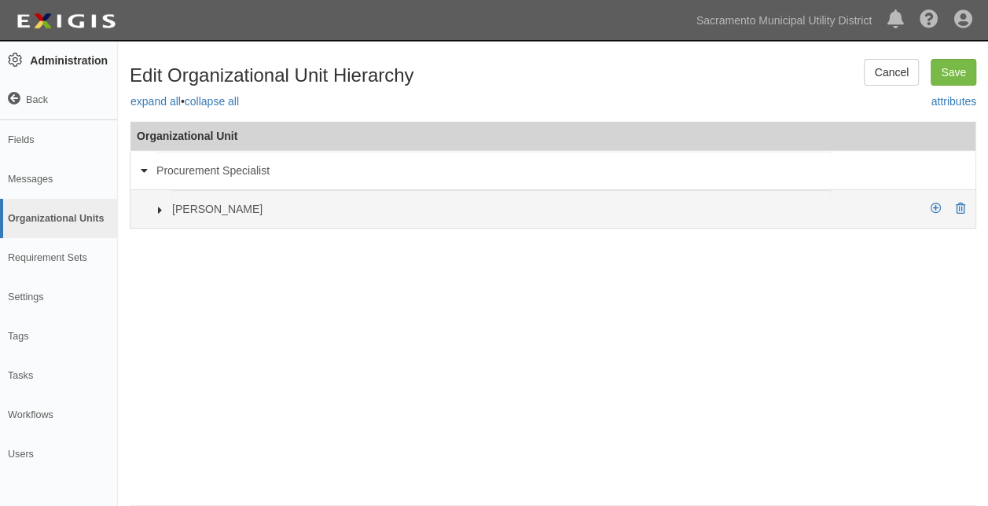
click at [159, 207] on icon at bounding box center [160, 210] width 11 height 7
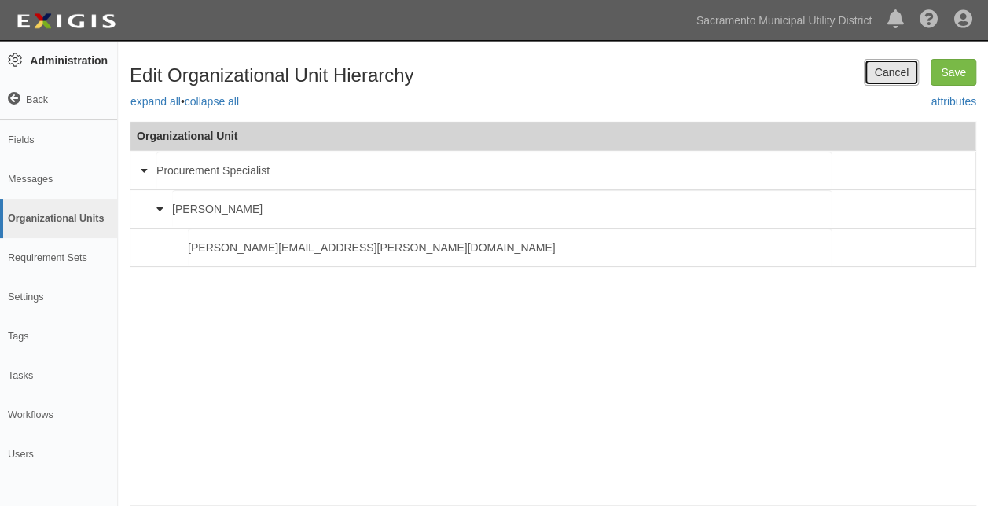
click at [879, 70] on link "Cancel" at bounding box center [891, 72] width 55 height 27
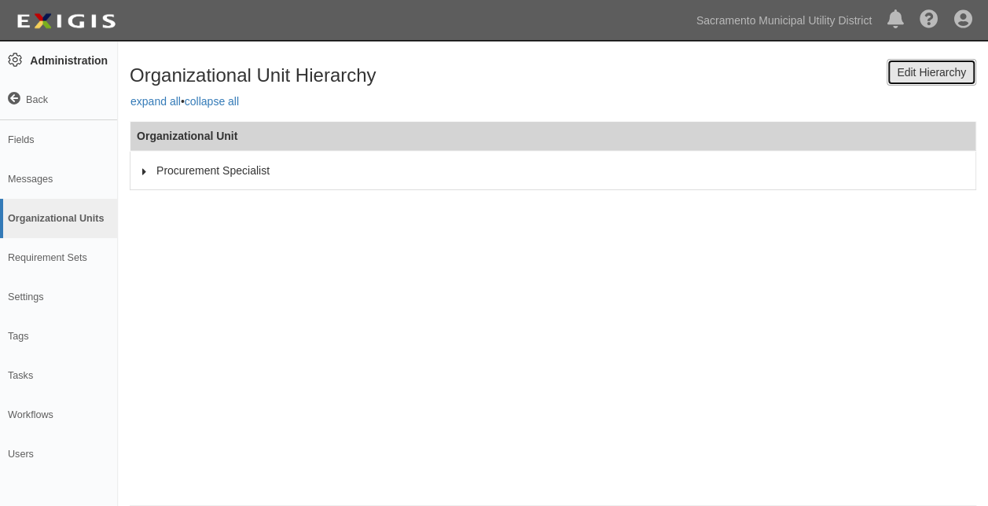
click at [899, 69] on link "Edit Hierarchy" at bounding box center [932, 72] width 90 height 27
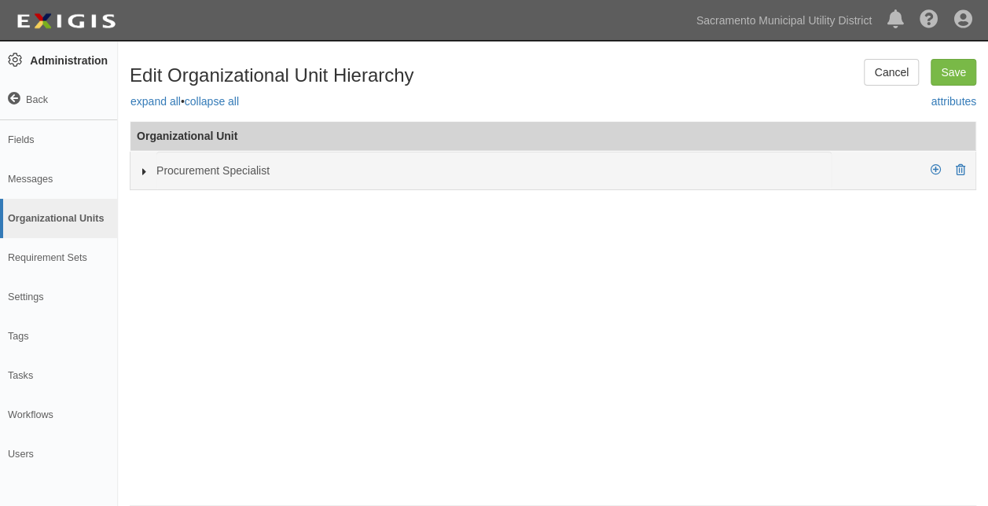
click at [143, 170] on icon at bounding box center [144, 171] width 11 height 7
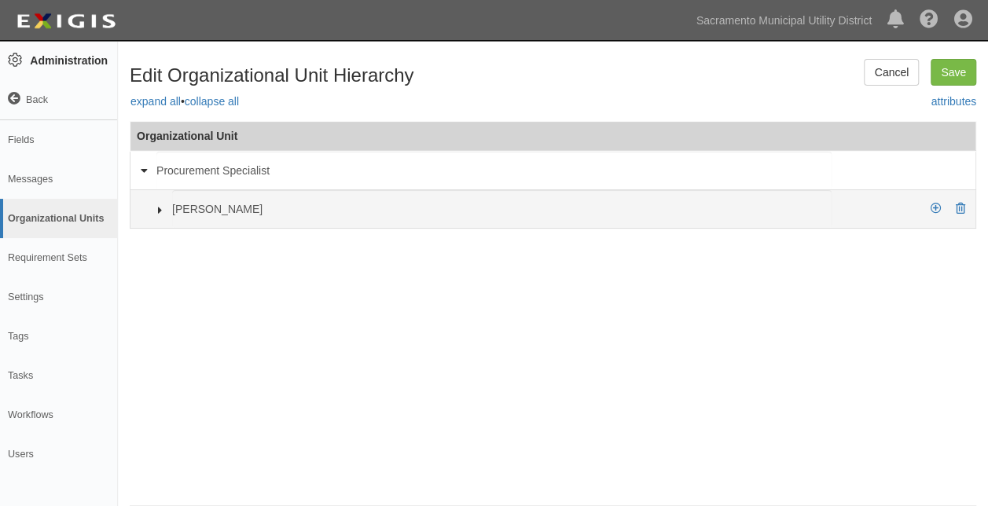
click at [156, 207] on icon at bounding box center [160, 210] width 11 height 7
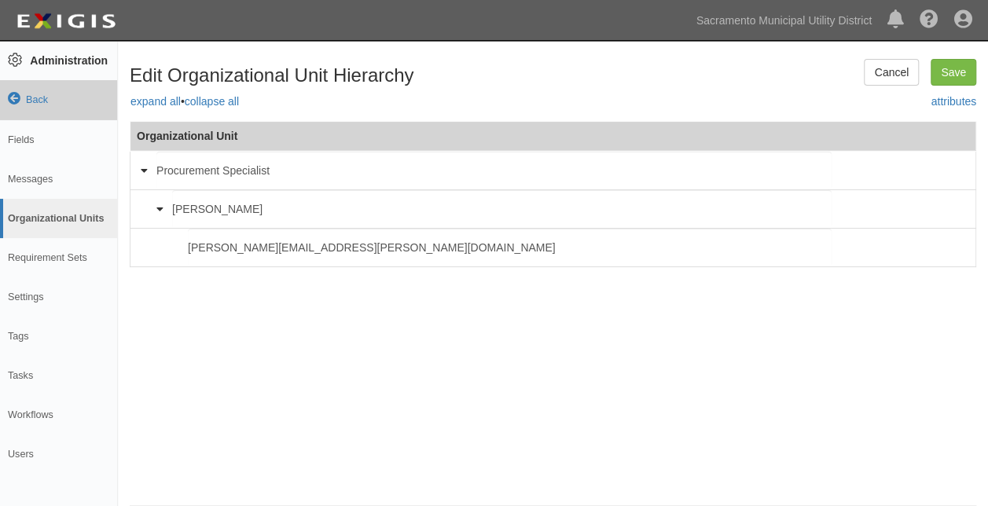
click at [13, 101] on icon at bounding box center [14, 99] width 13 height 13
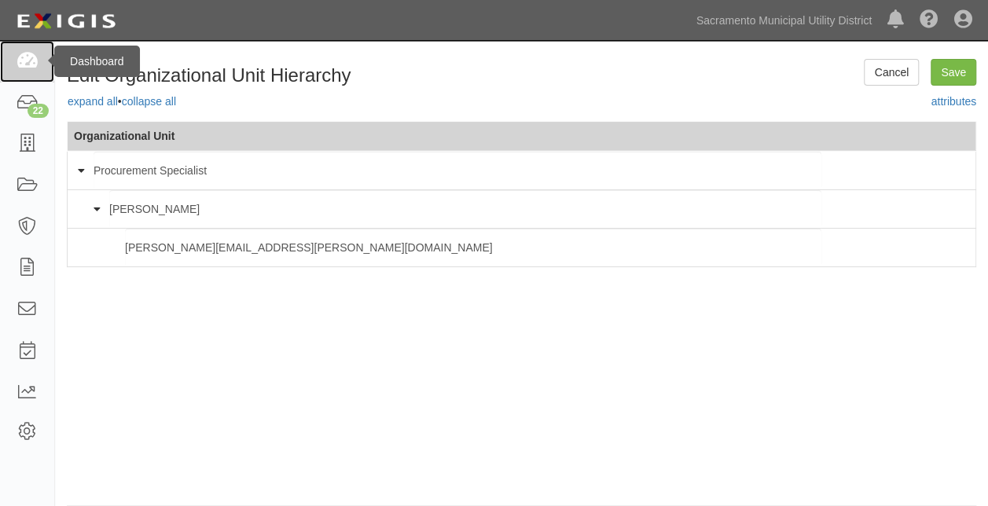
click at [16, 66] on icon at bounding box center [27, 62] width 22 height 18
